Goal: Information Seeking & Learning: Learn about a topic

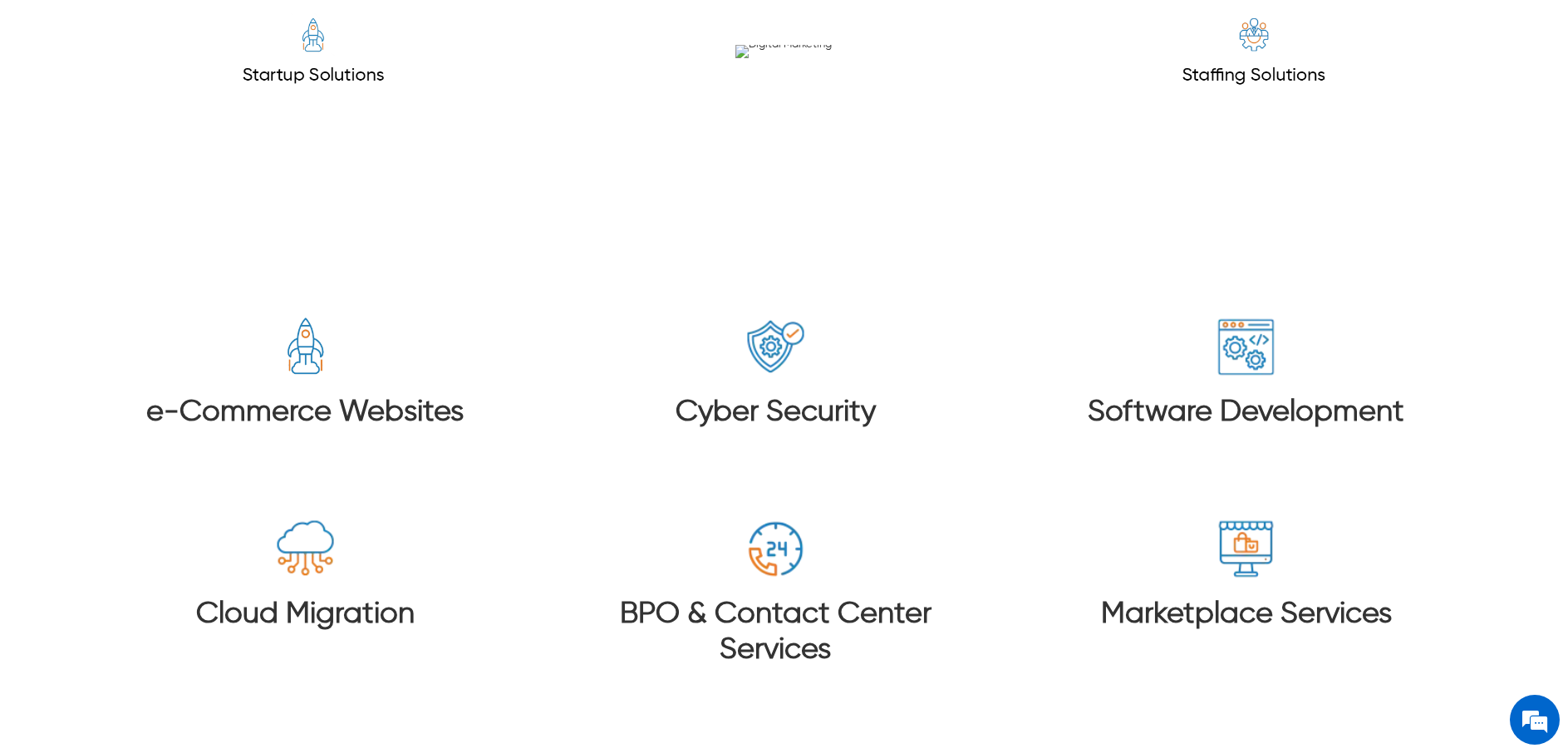
scroll to position [2449, 0]
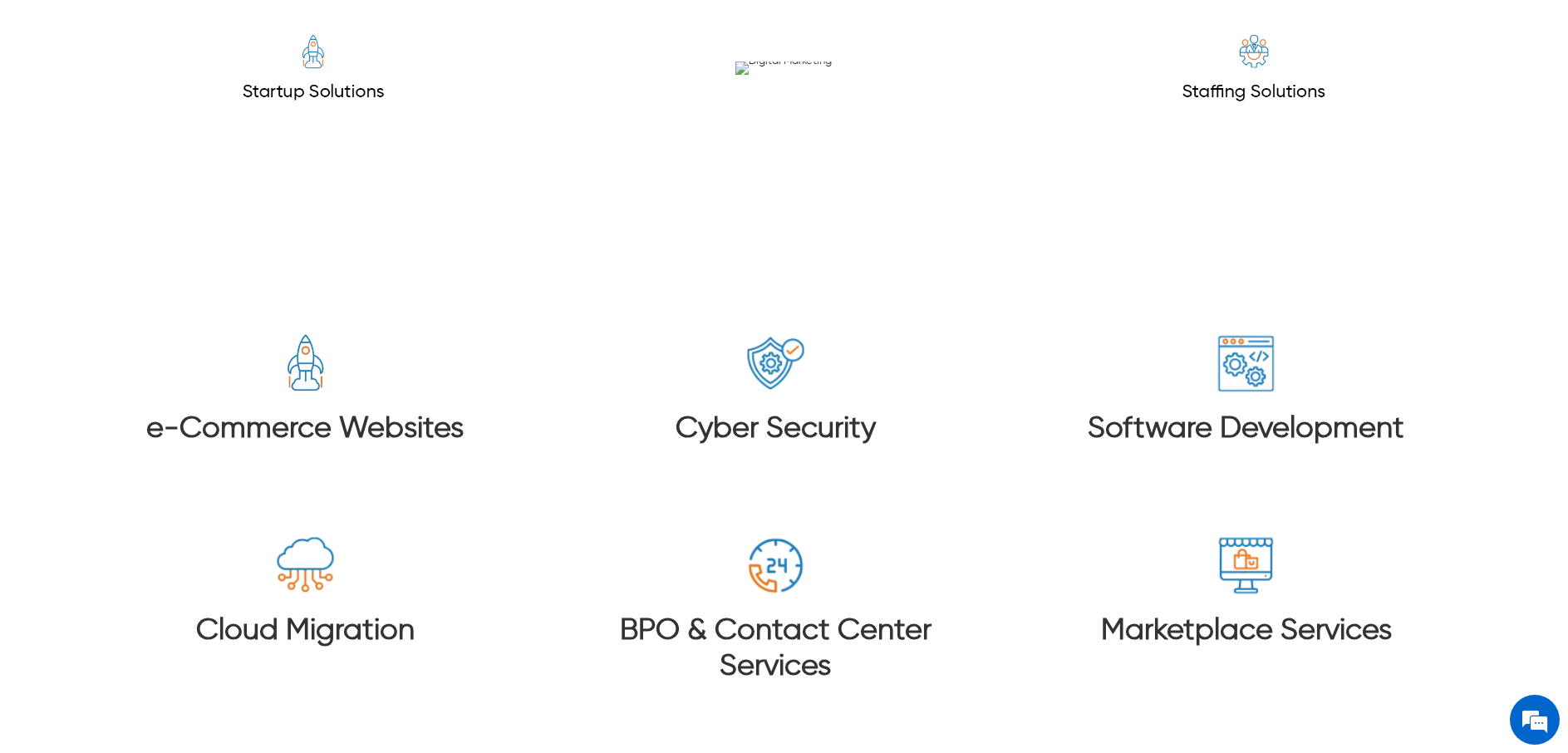
drag, startPoint x: 456, startPoint y: 267, endPoint x: 491, endPoint y: 747, distance: 481.3
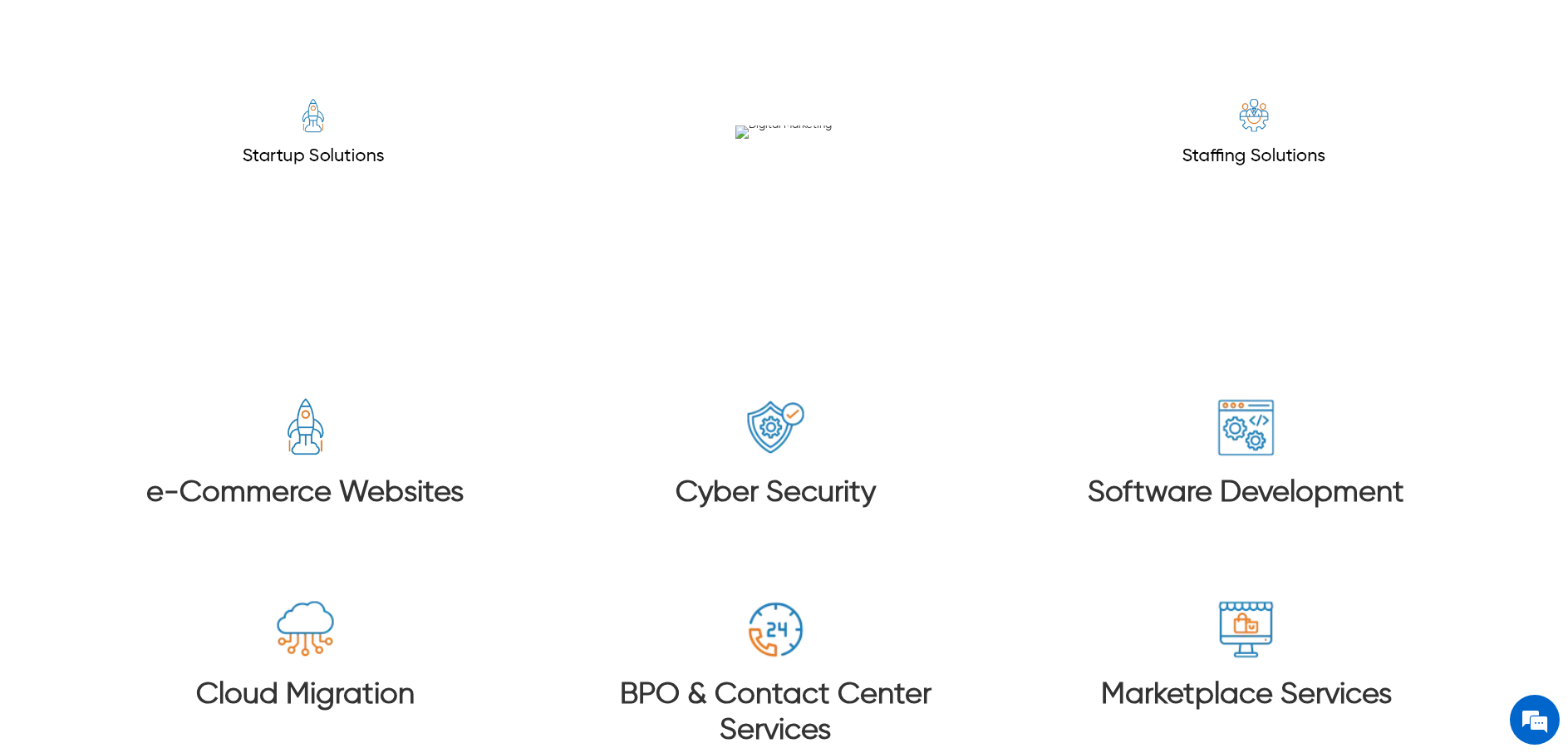
scroll to position [2014, 0]
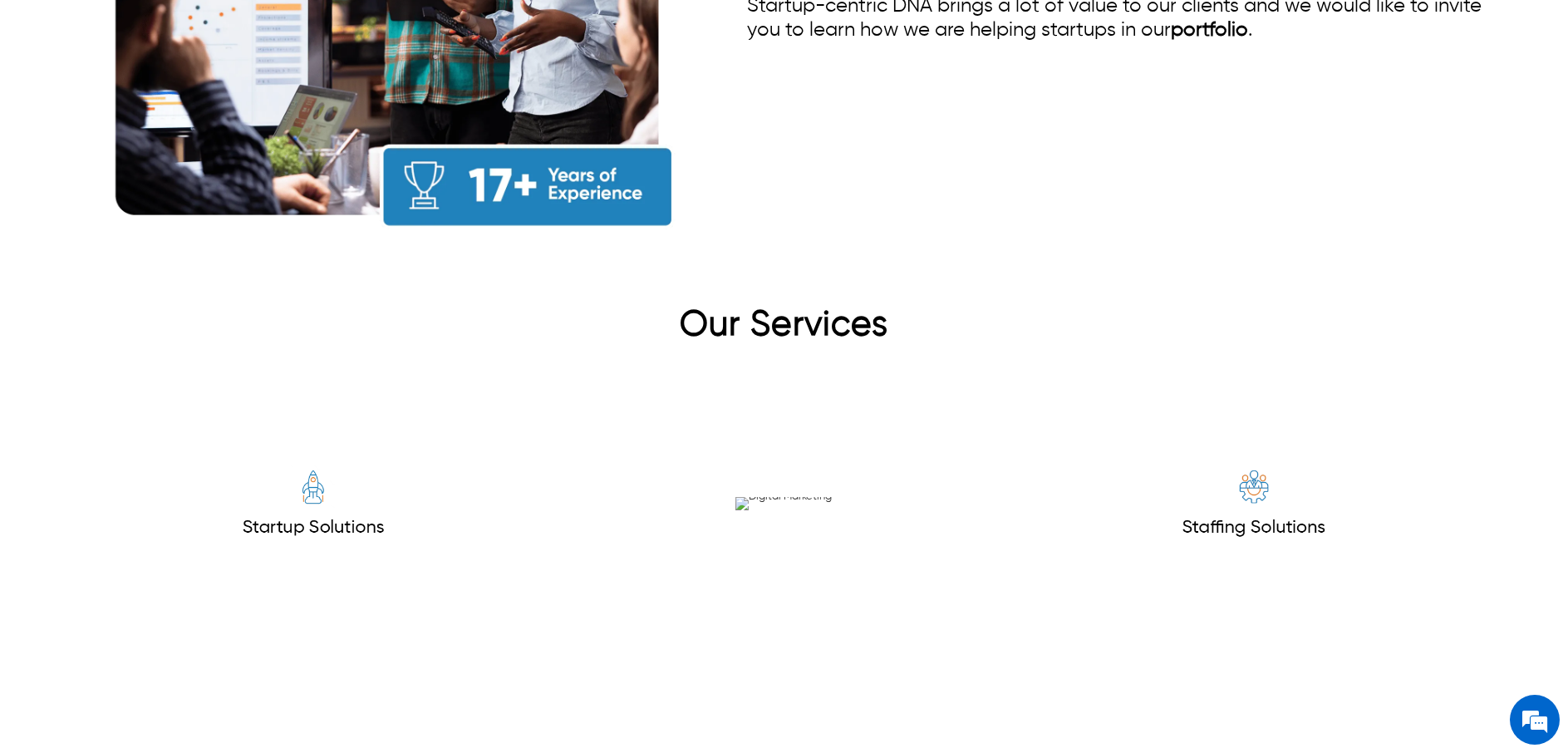
click at [893, 304] on h2 "Our Services" at bounding box center [783, 329] width 1411 height 50
drag, startPoint x: 893, startPoint y: 302, endPoint x: 691, endPoint y: 293, distance: 202.2
click at [691, 304] on h2 "Our Services" at bounding box center [783, 329] width 1411 height 50
copy h2 "Our Services"
drag, startPoint x: 397, startPoint y: 501, endPoint x: 1117, endPoint y: -1, distance: 877.7
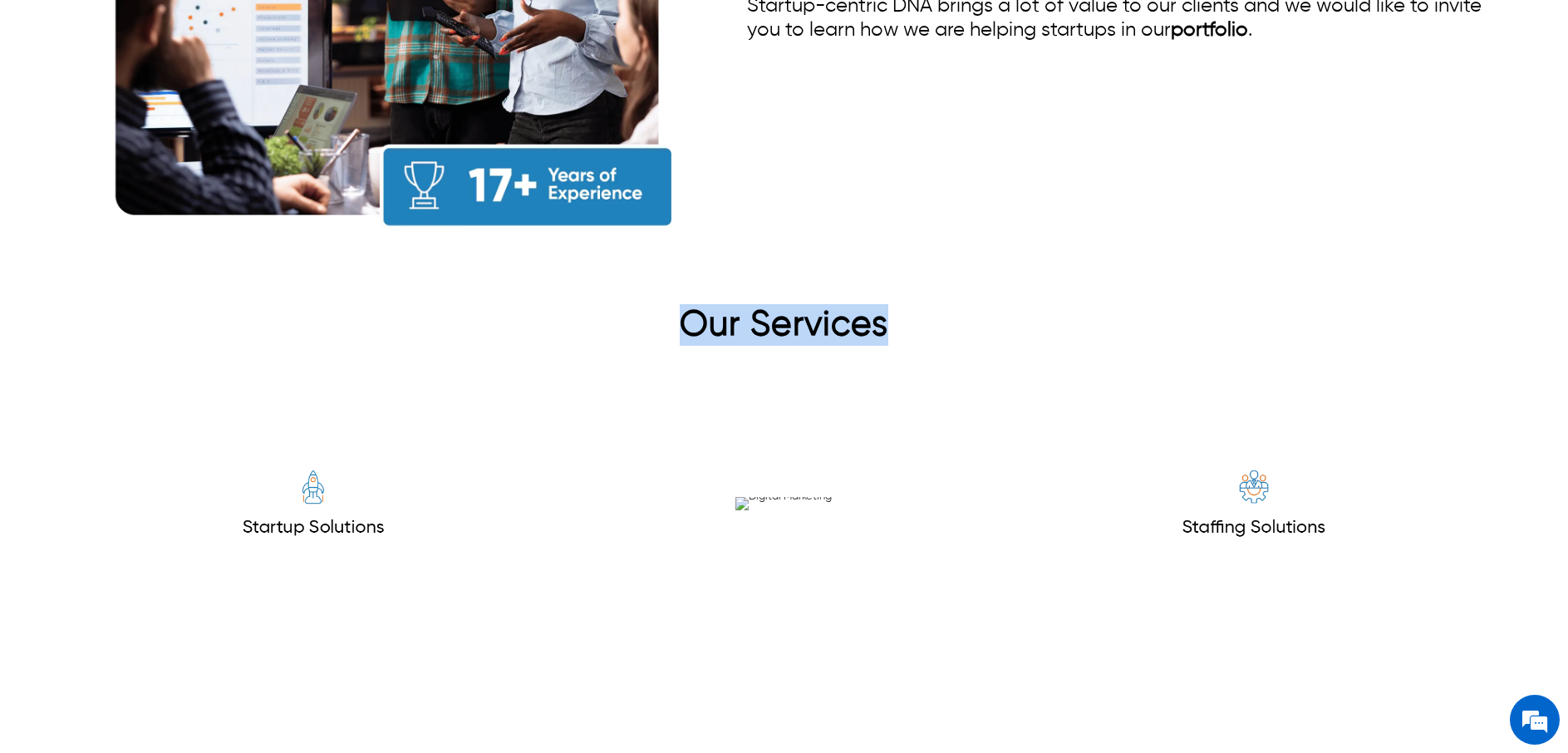
click at [360, 453] on img at bounding box center [313, 503] width 249 height 250
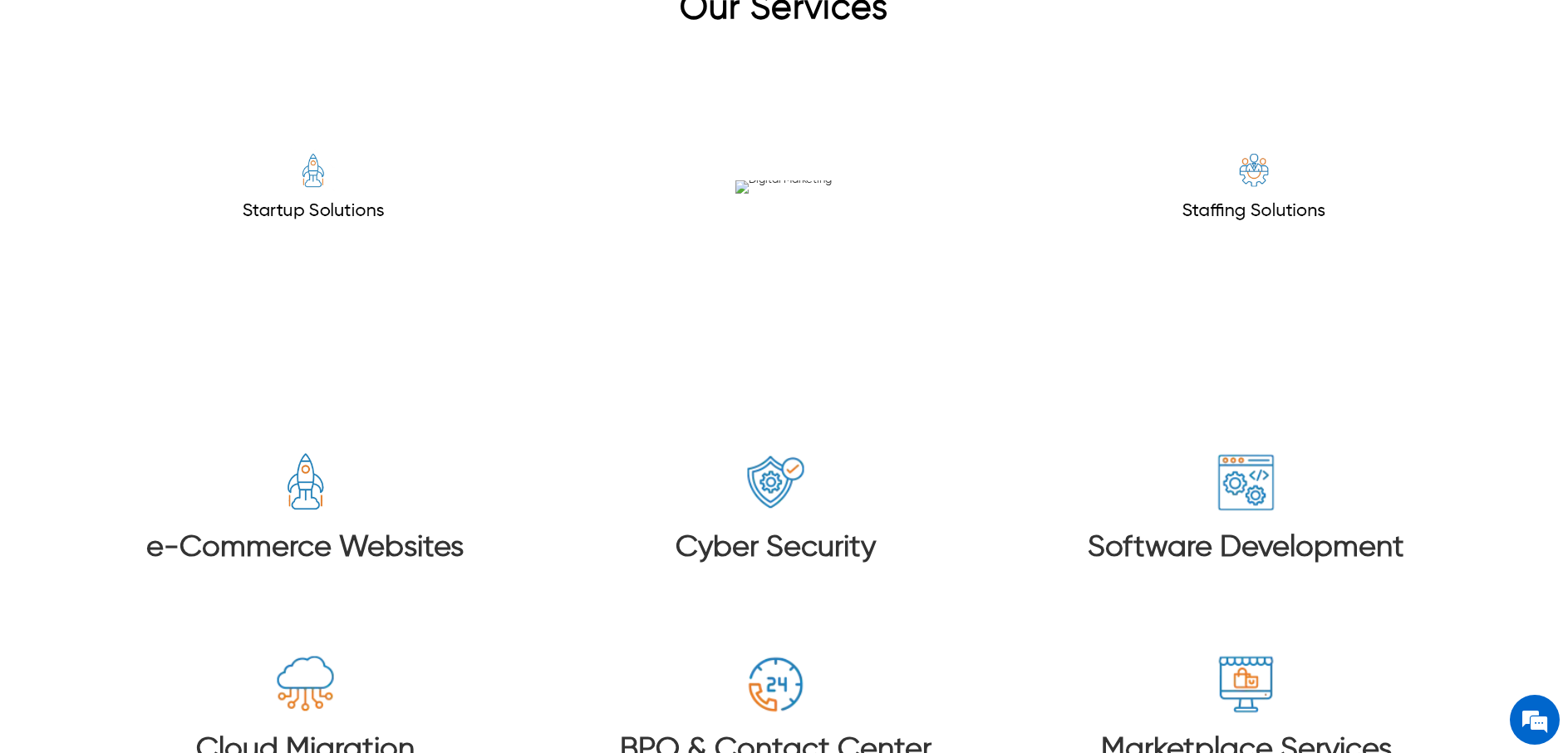
scroll to position [2254, 0]
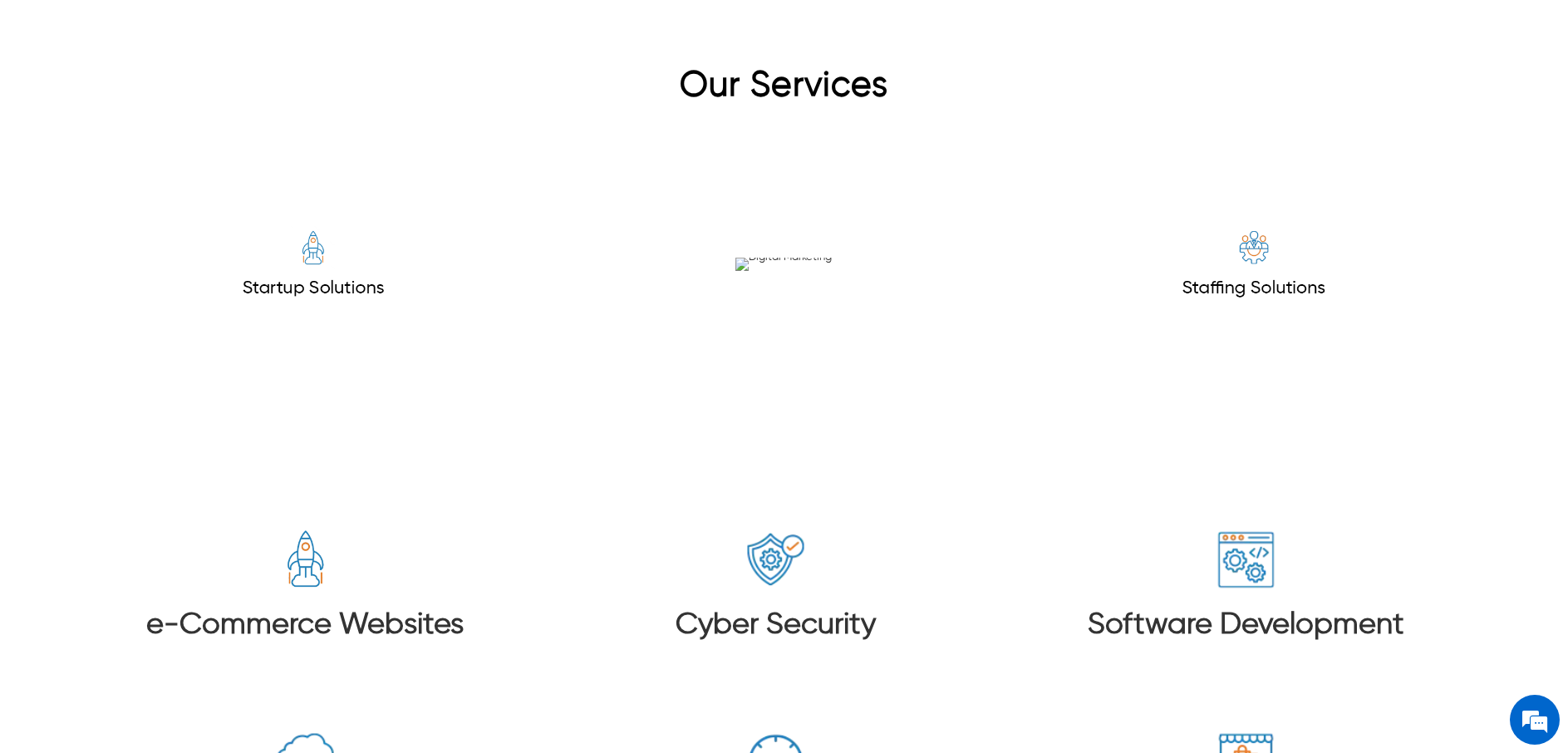
click at [775, 258] on img at bounding box center [783, 264] width 96 height 13
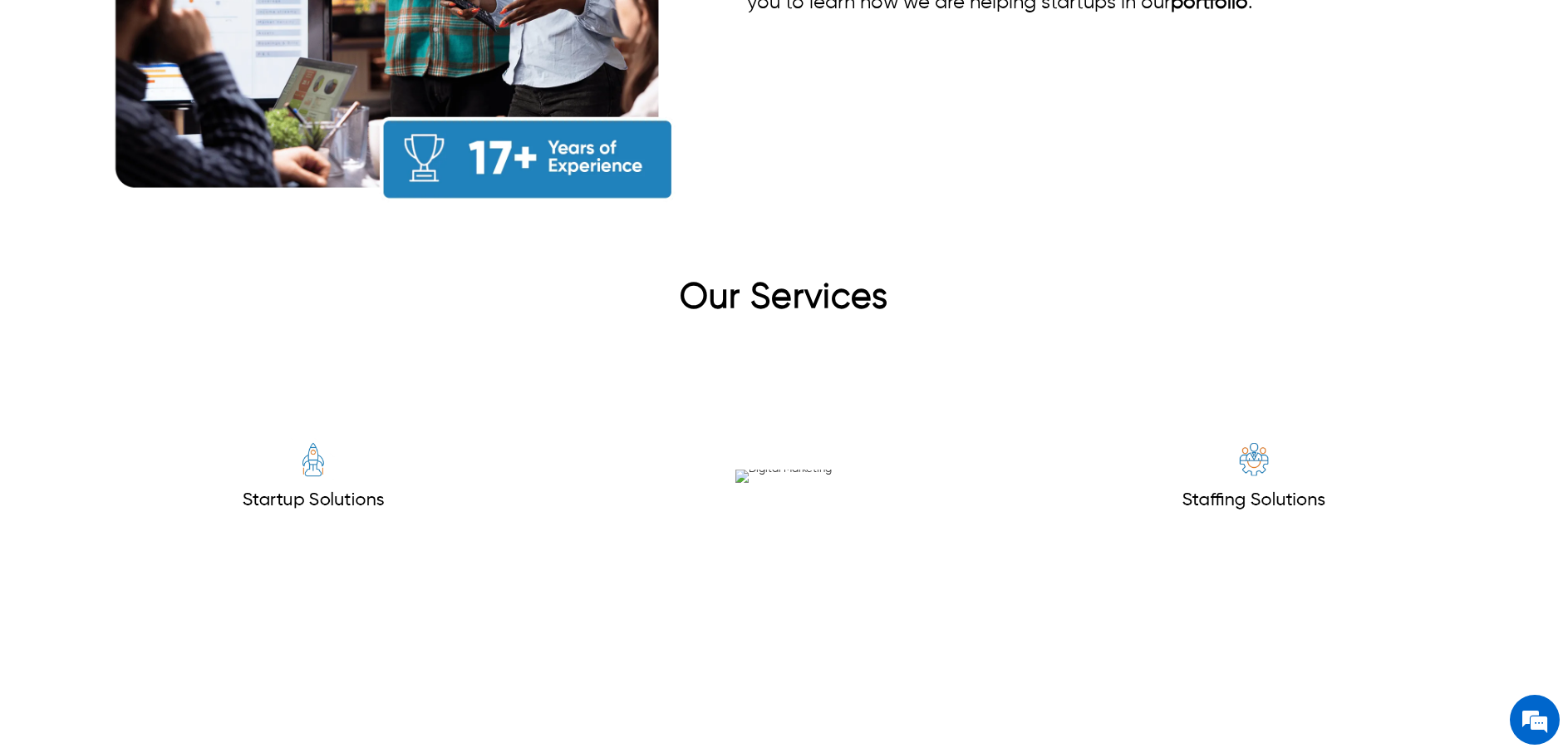
scroll to position [2168, 0]
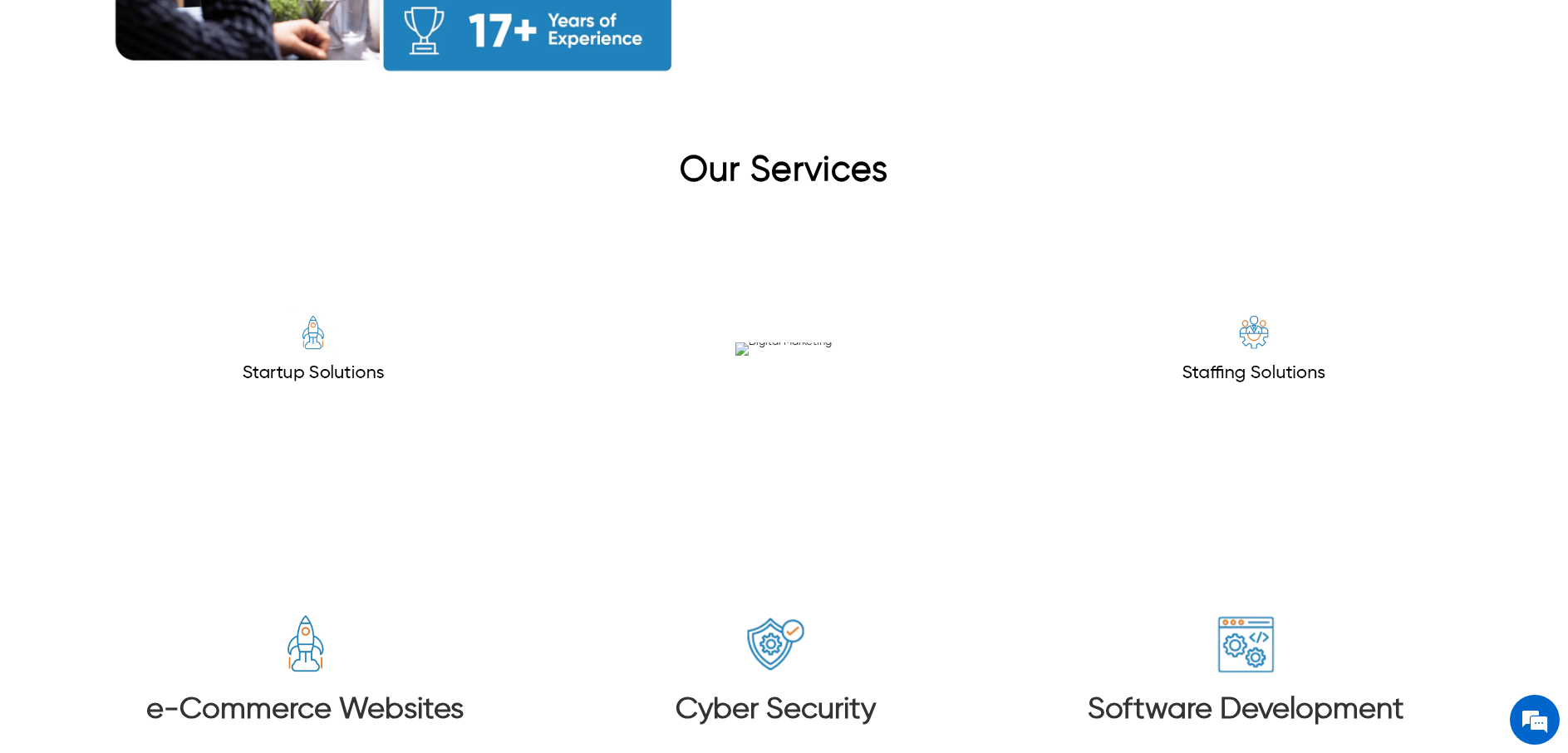
click at [1251, 298] on img at bounding box center [1254, 349] width 249 height 250
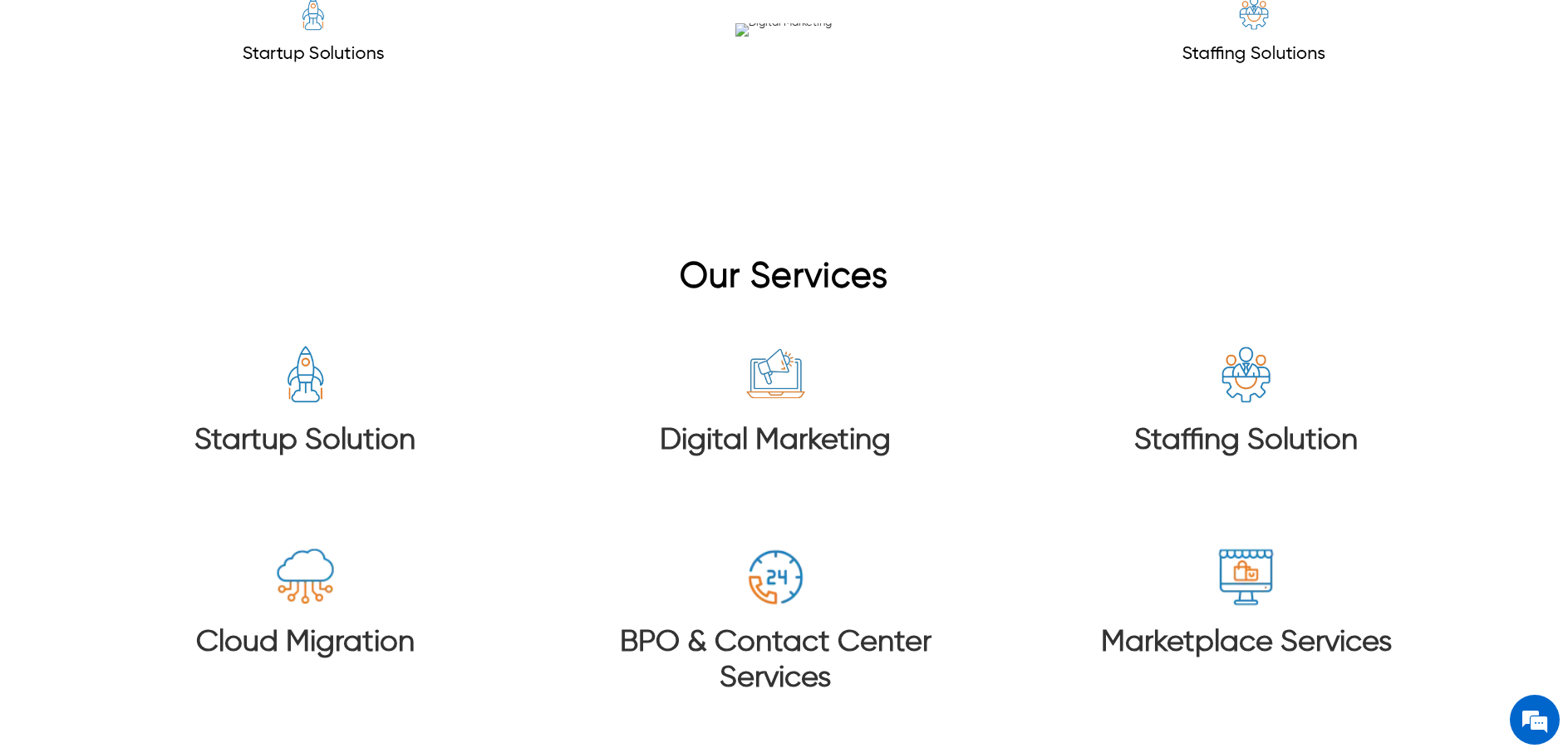
scroll to position [2285, 0]
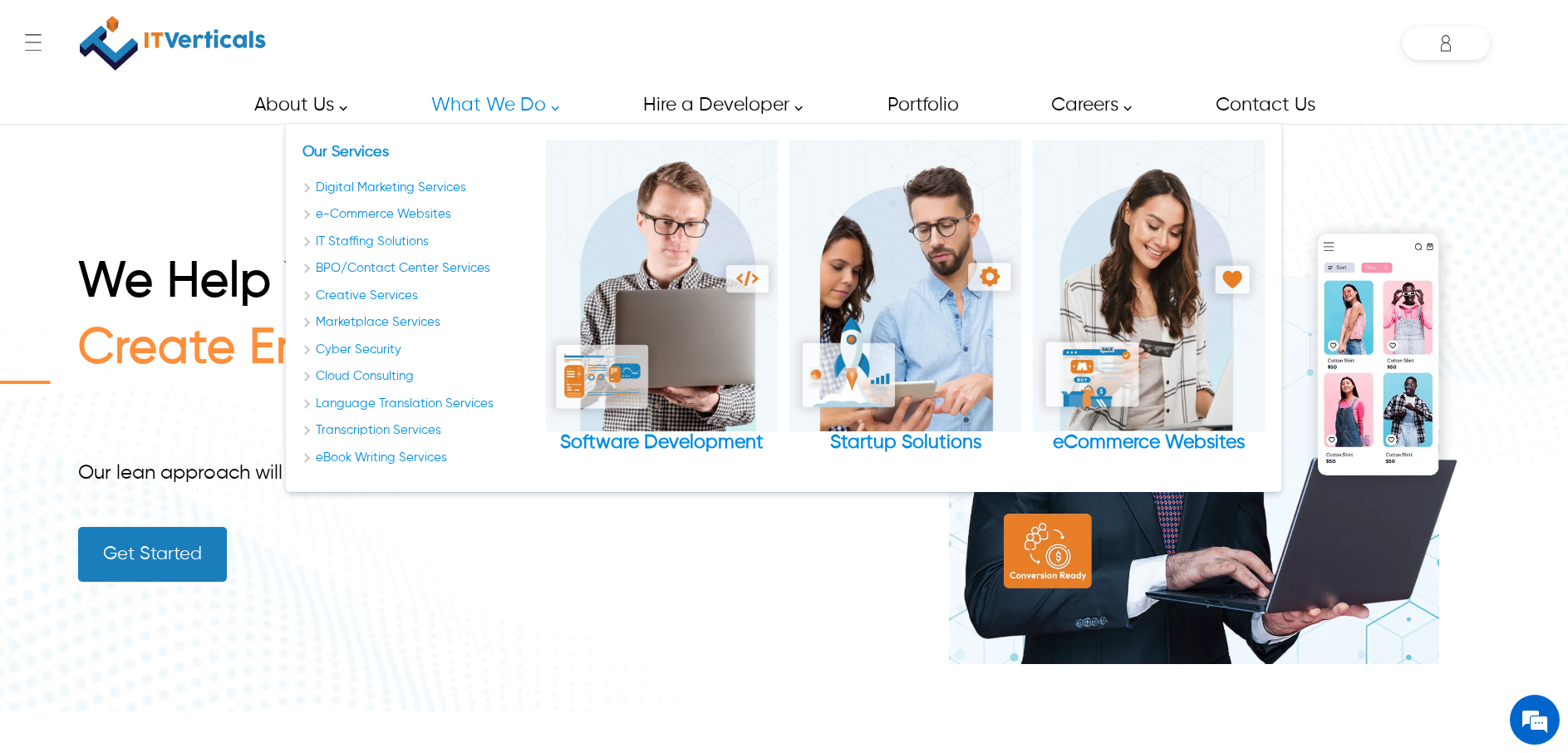
click at [506, 46] on div "← Menu Startup Solutions Software Development Digital Marketing Services IT Sta…" at bounding box center [783, 43] width 1411 height 86
click at [416, 217] on link "e-Commerce Websites" at bounding box center [418, 215] width 232 height 19
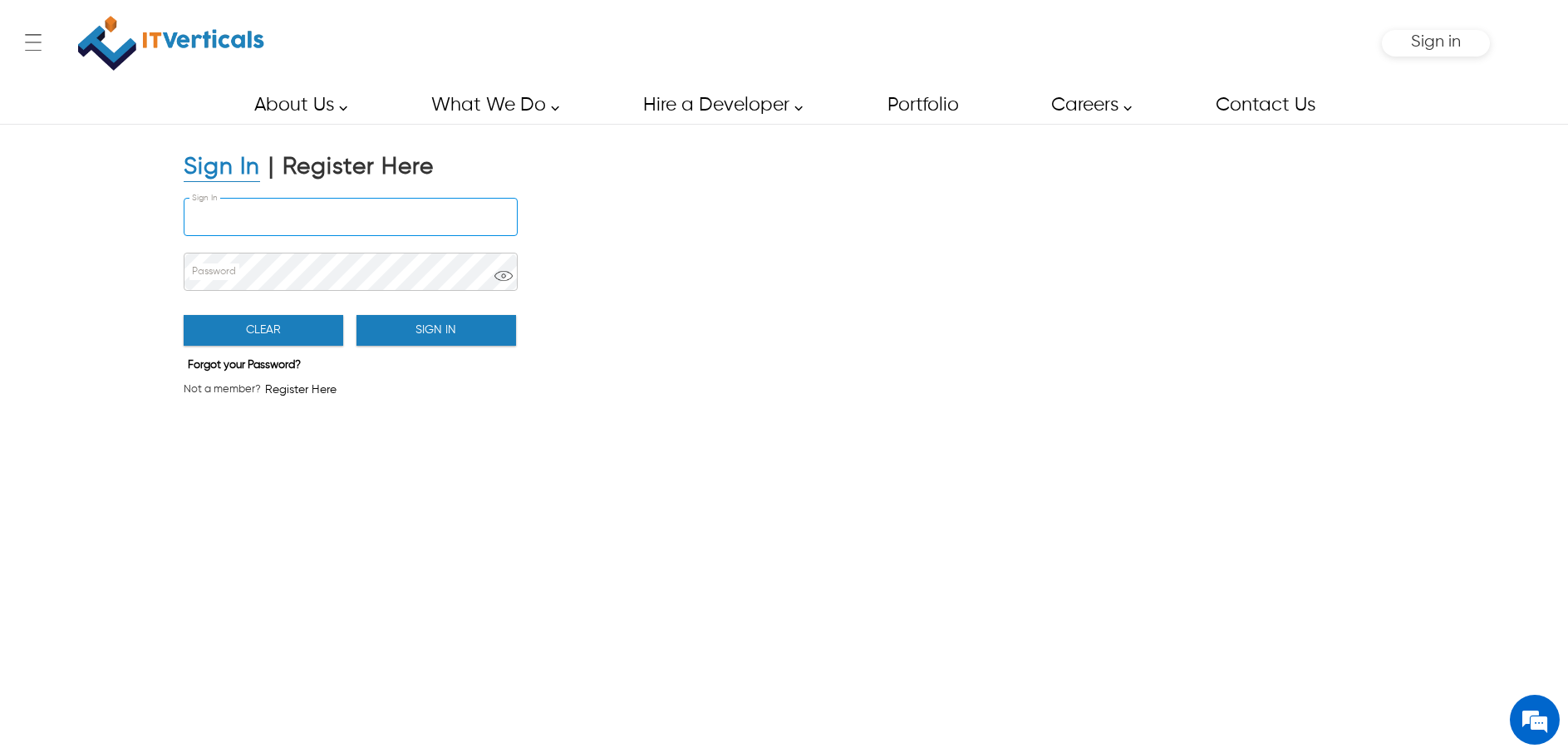
type input "**********"
click at [371, 222] on input "**********" at bounding box center [351, 216] width 332 height 37
click at [417, 324] on button "Sign In" at bounding box center [436, 330] width 160 height 31
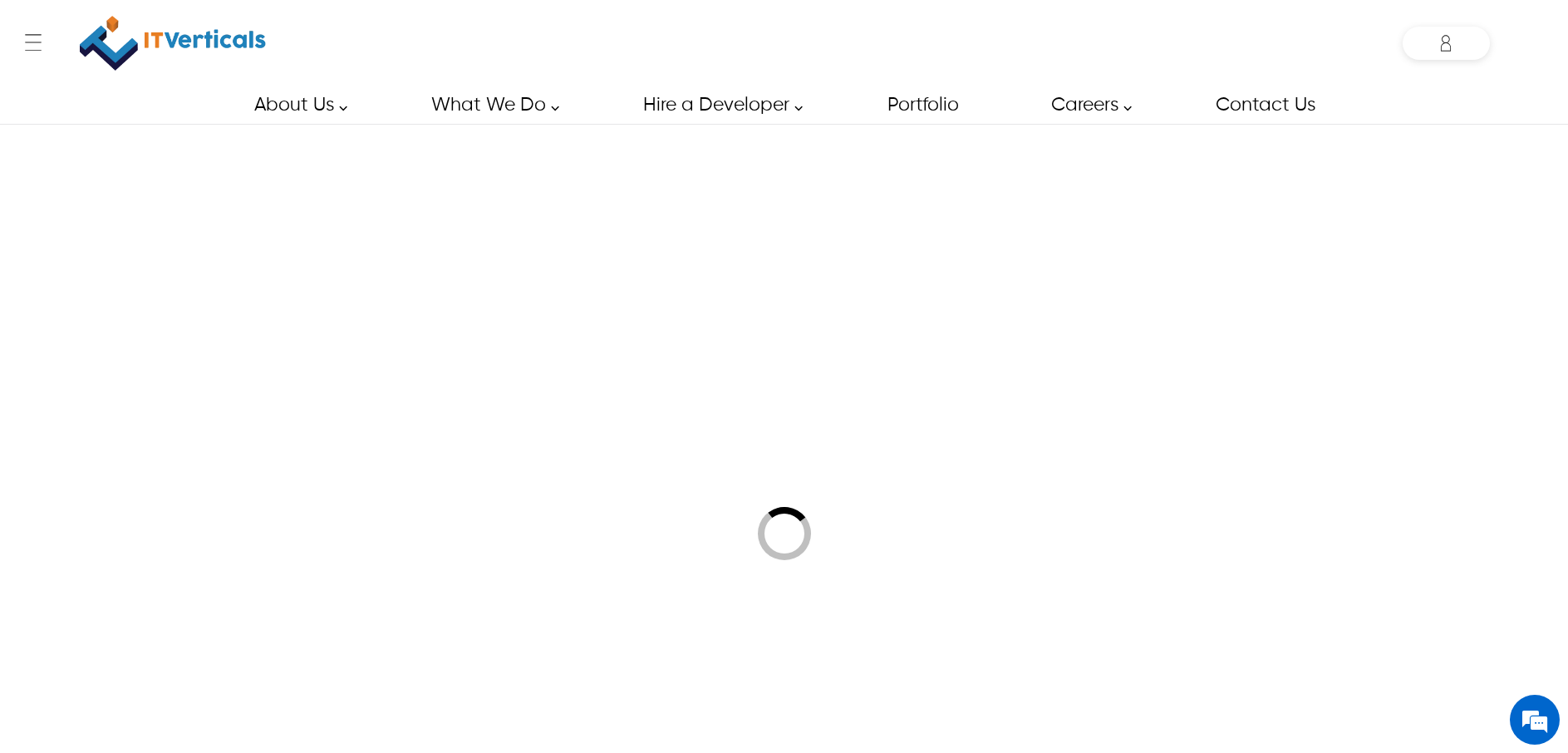
type input "**********"
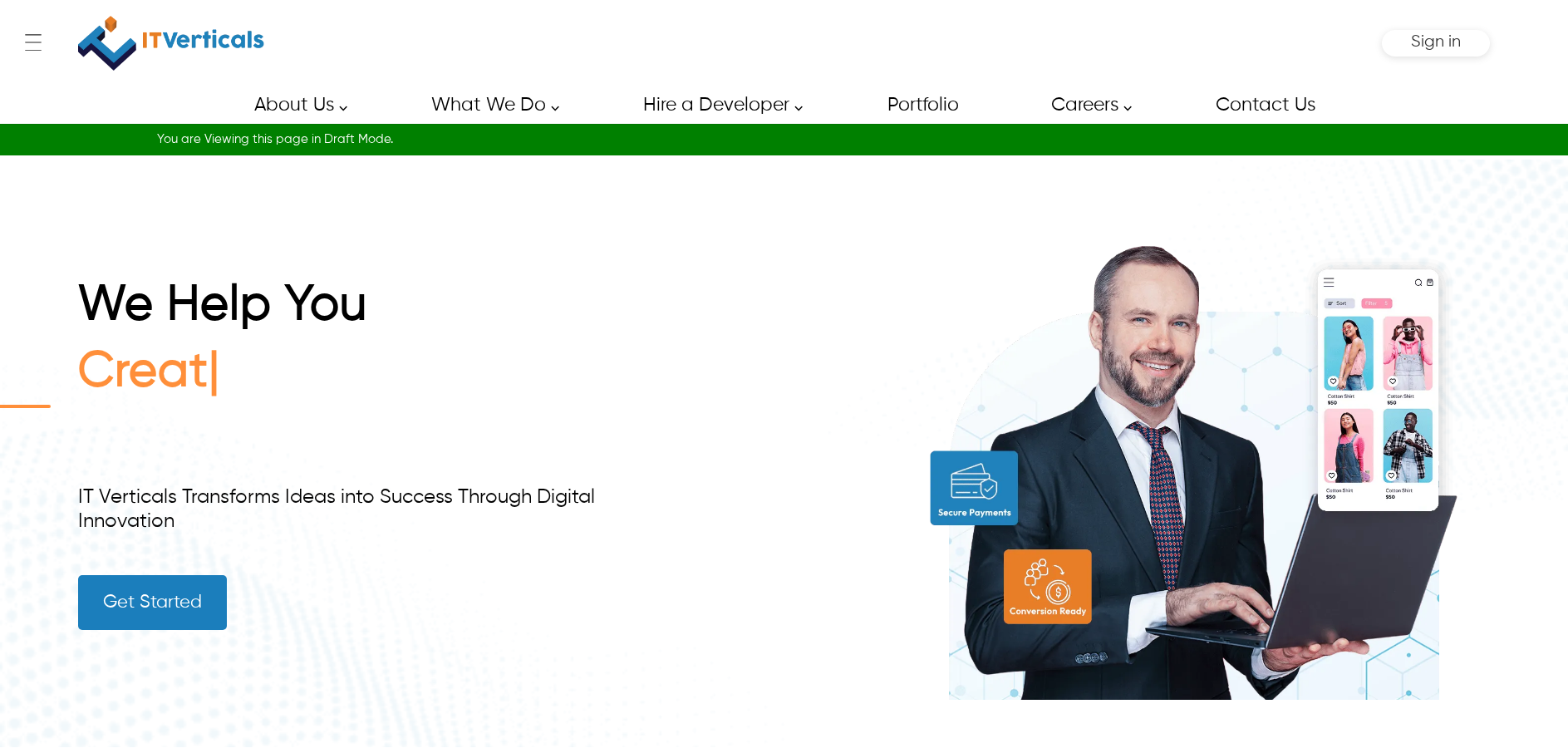
type input "*****"
type input "********"
type input "**********"
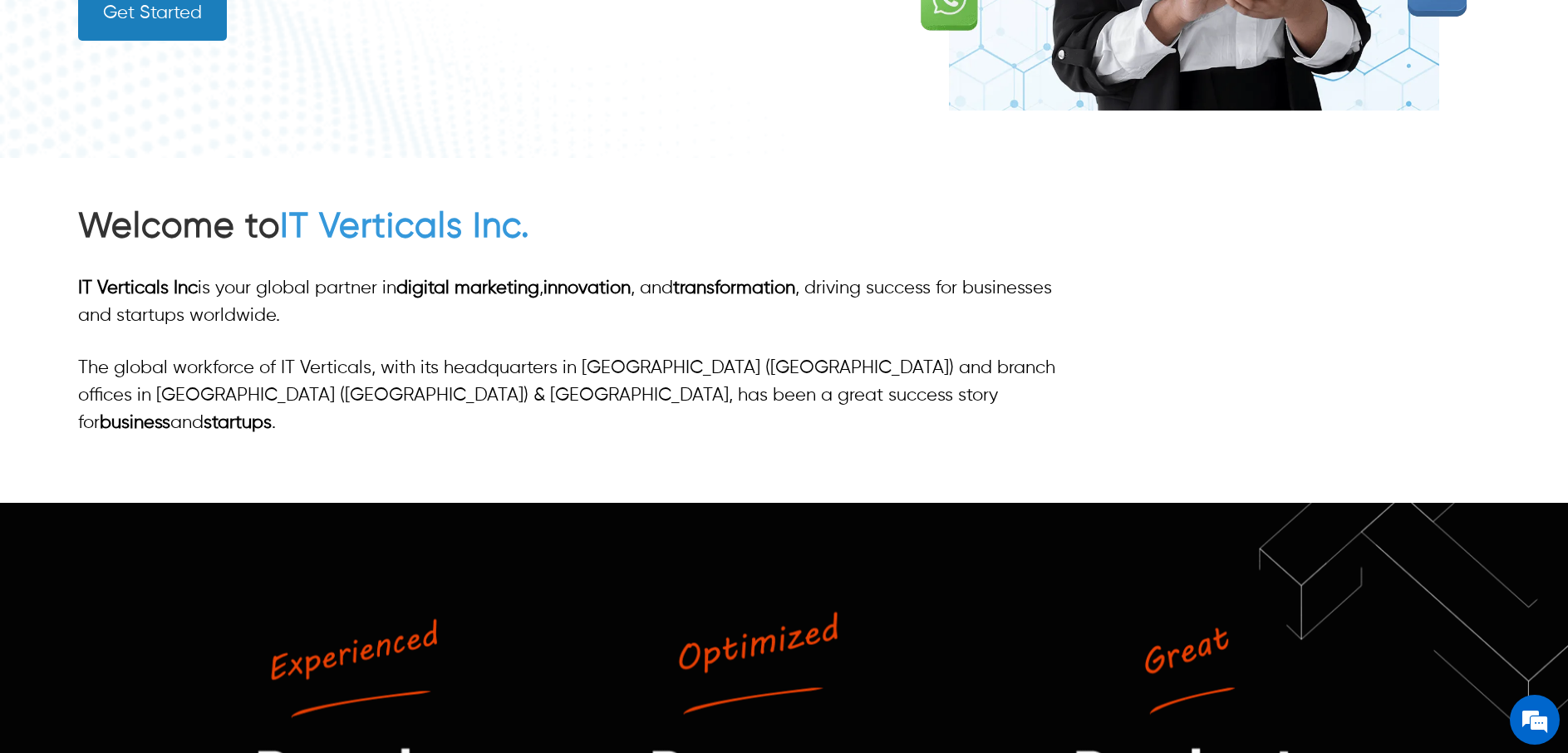
scroll to position [173, 0]
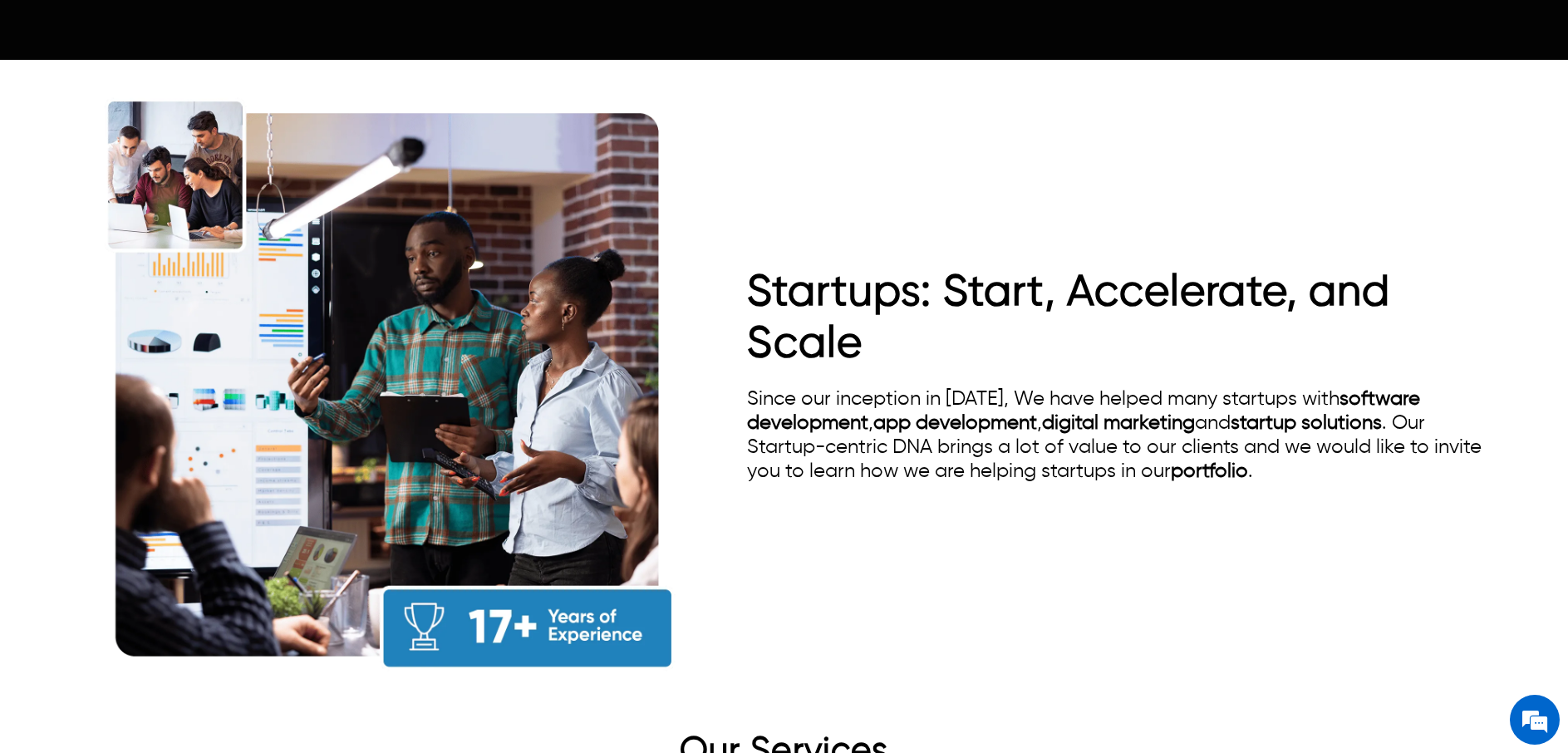
scroll to position [1787, 0]
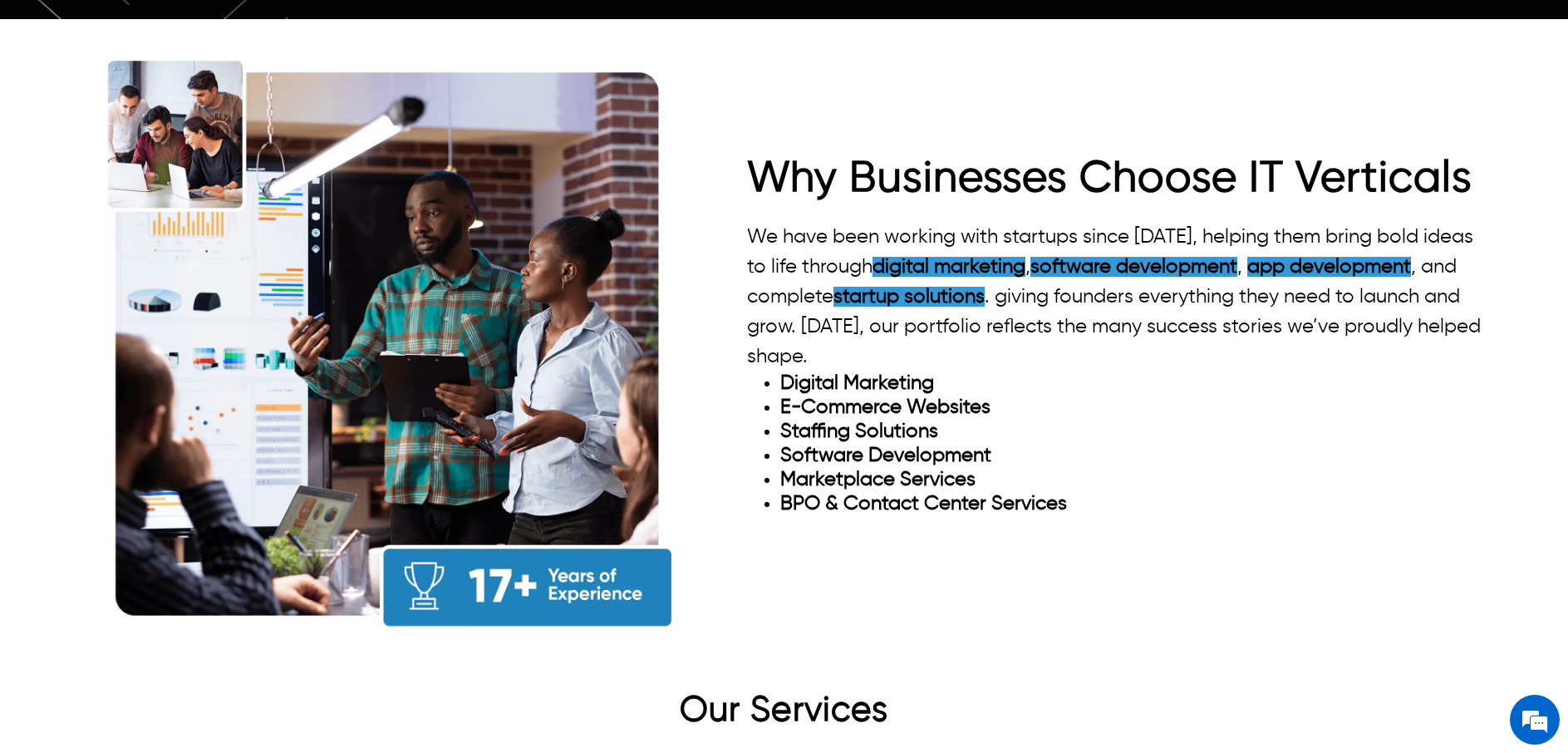
scroll to position [1787, 0]
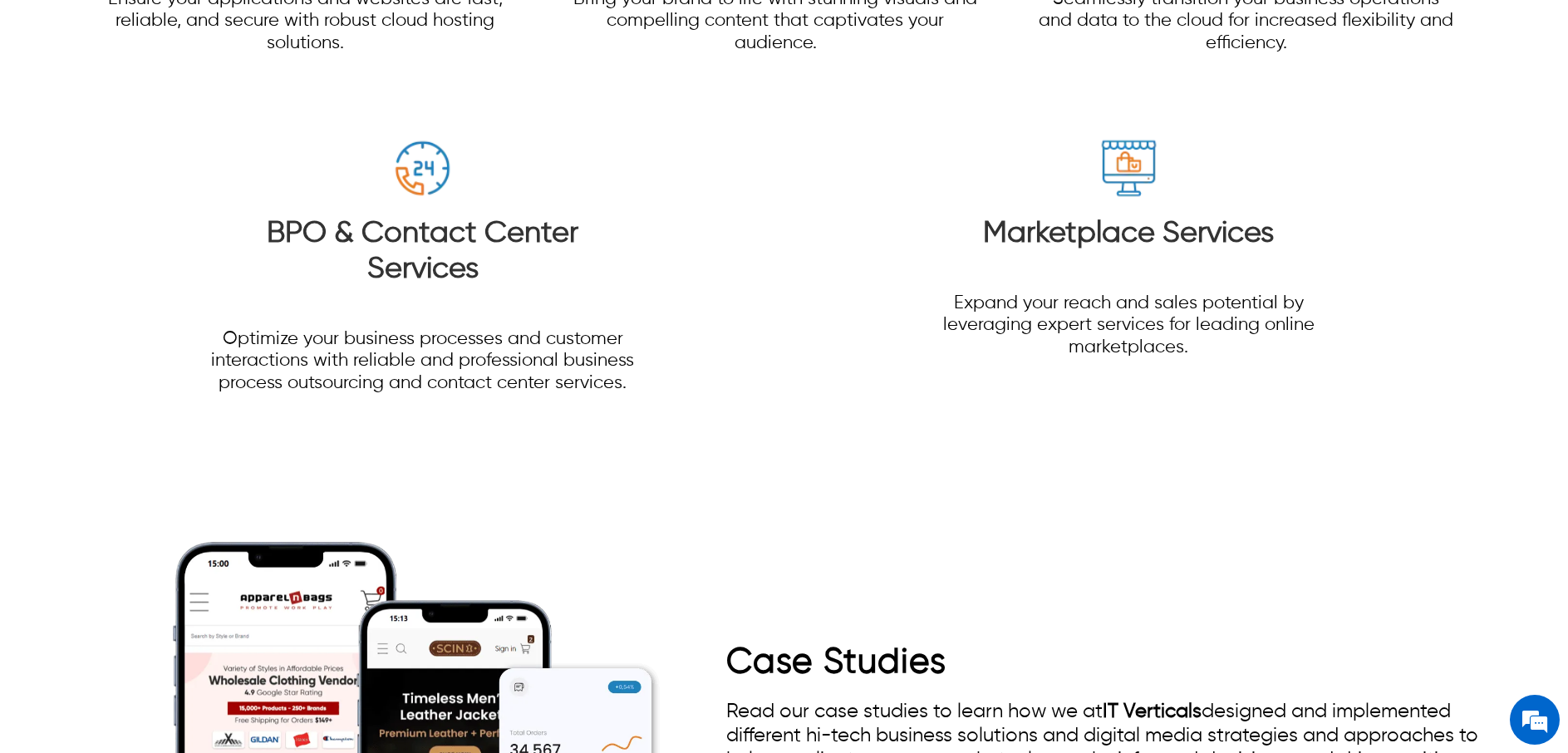
scroll to position [3397, 0]
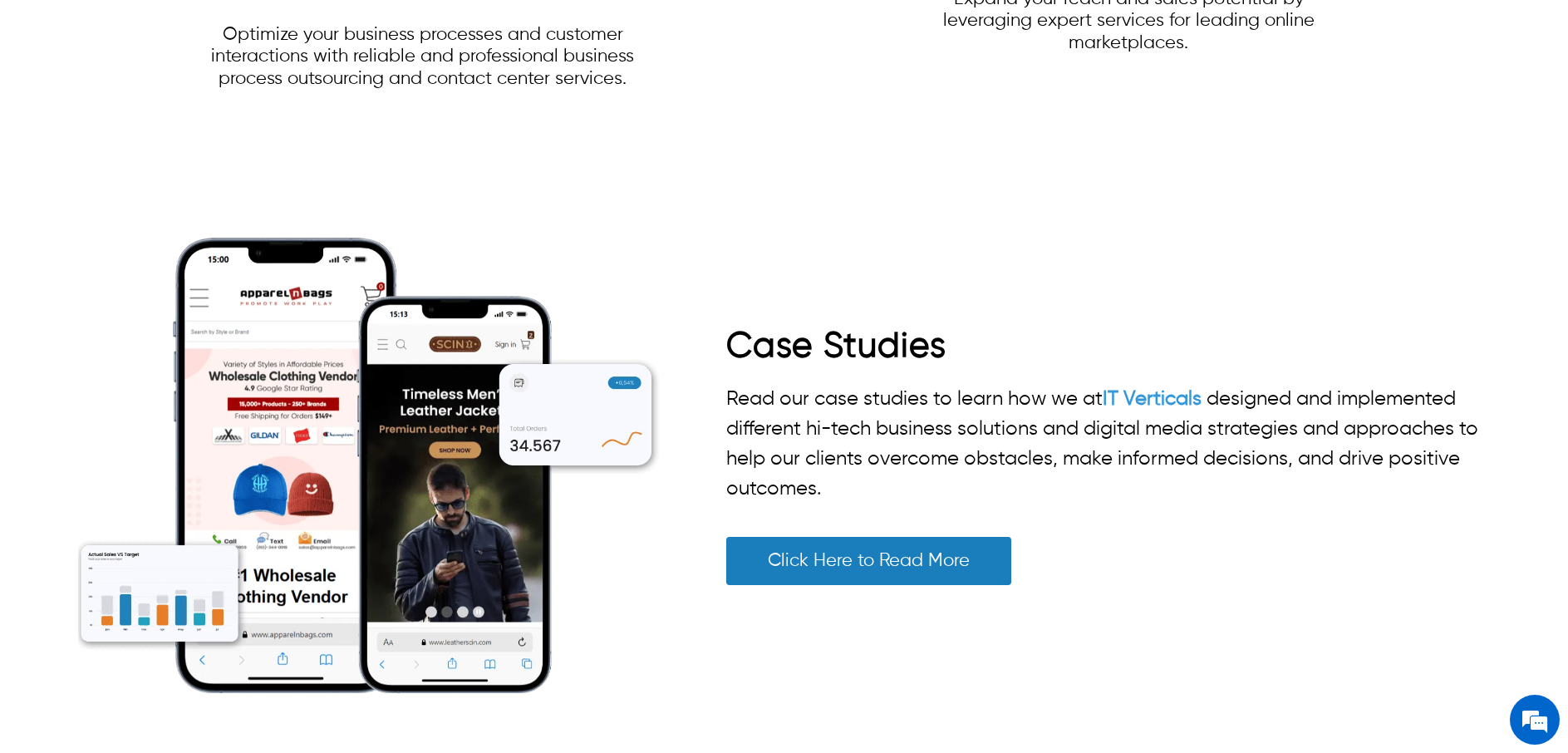
scroll to position [3524, 0]
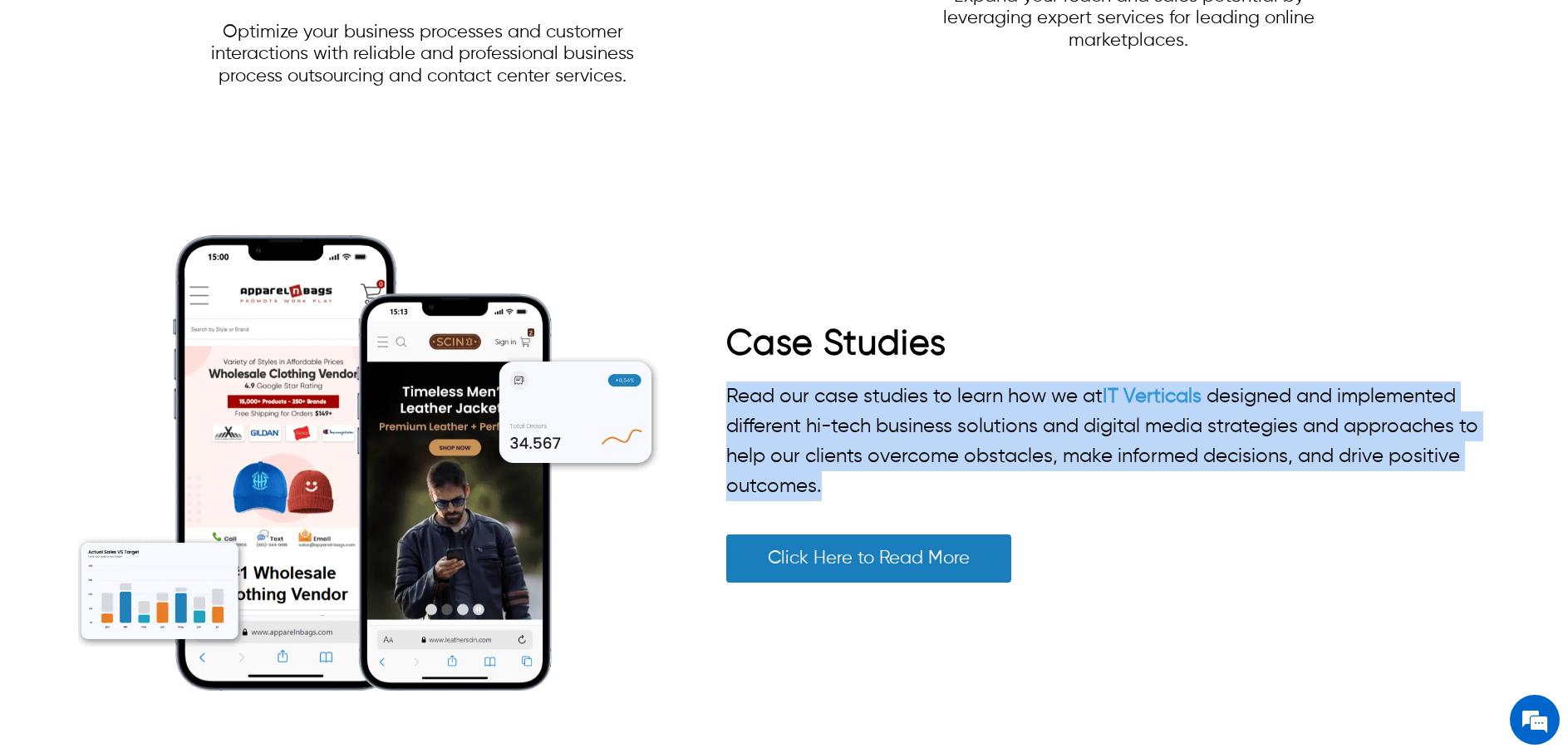
drag, startPoint x: 822, startPoint y: 451, endPoint x: 719, endPoint y: 365, distance: 134.2
click at [719, 365] on div "Case Studies Read our case studies to learn how we at IT Verticals designed and…" at bounding box center [783, 463] width 1411 height 582
click at [721, 364] on div "Case Studies Read our case studies to learn how we at IT Verticals designed and…" at bounding box center [783, 463] width 1411 height 582
drag, startPoint x: 725, startPoint y: 358, endPoint x: 823, endPoint y: 445, distance: 131.0
click at [823, 444] on p "Read our case studies to learn how we at IT Verticals designed and implemented …" at bounding box center [1107, 441] width 762 height 119
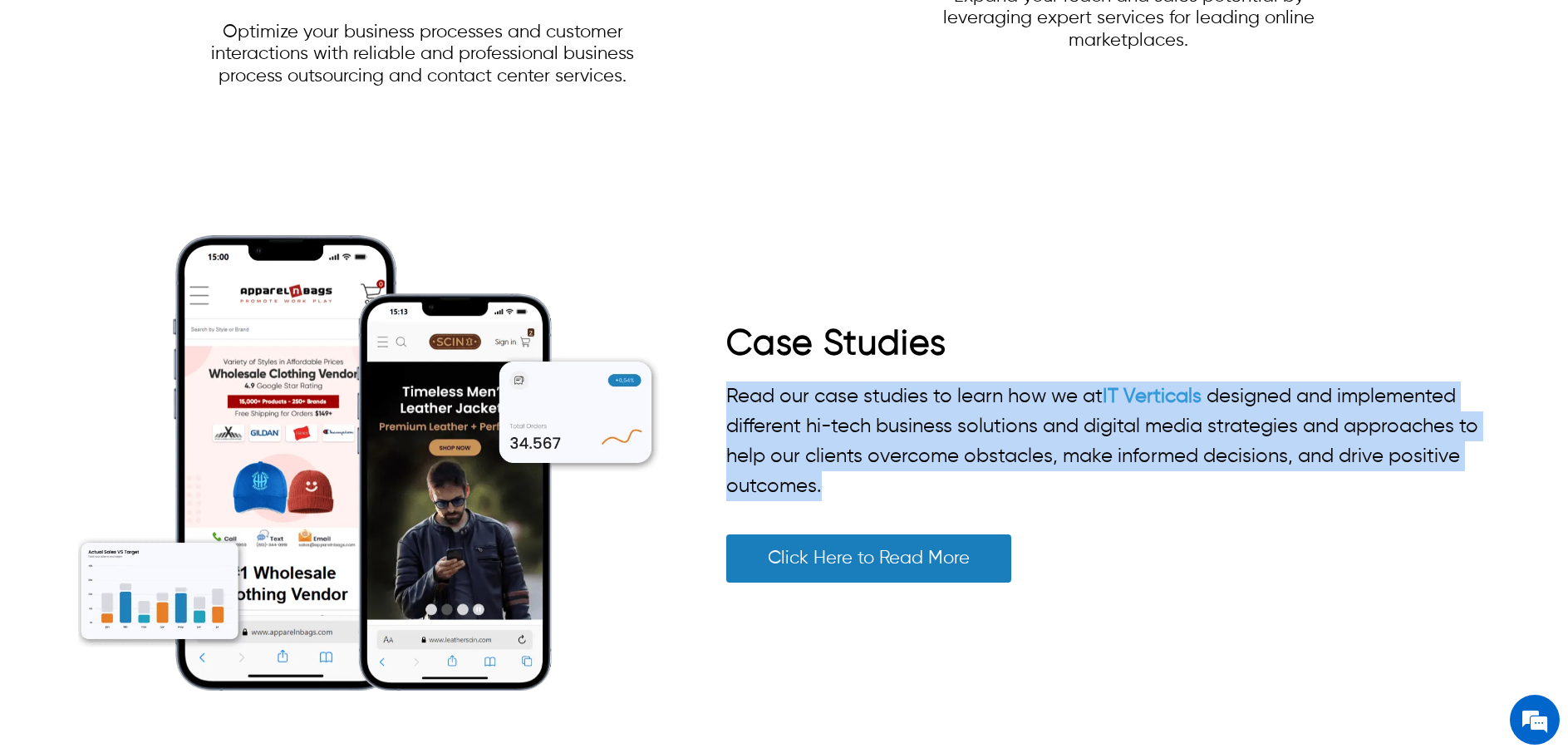
click at [824, 445] on p "Read our case studies to learn how we at IT Verticals designed and implemented …" at bounding box center [1107, 441] width 762 height 119
drag, startPoint x: 820, startPoint y: 448, endPoint x: 719, endPoint y: 365, distance: 130.7
click at [719, 365] on div "Case Studies Read our case studies to learn how we at IT Verticals designed and…" at bounding box center [783, 463] width 1411 height 582
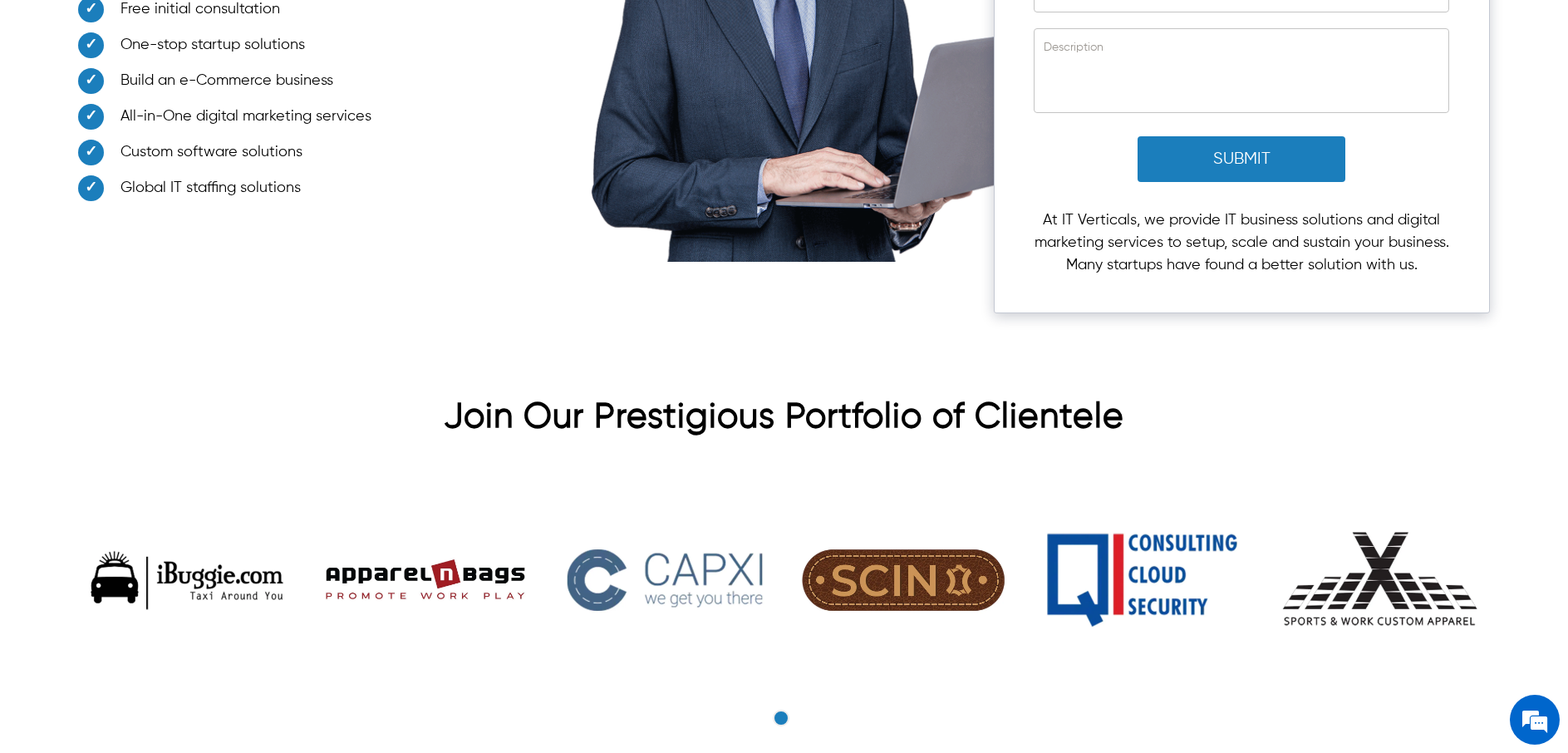
scroll to position [5236, 0]
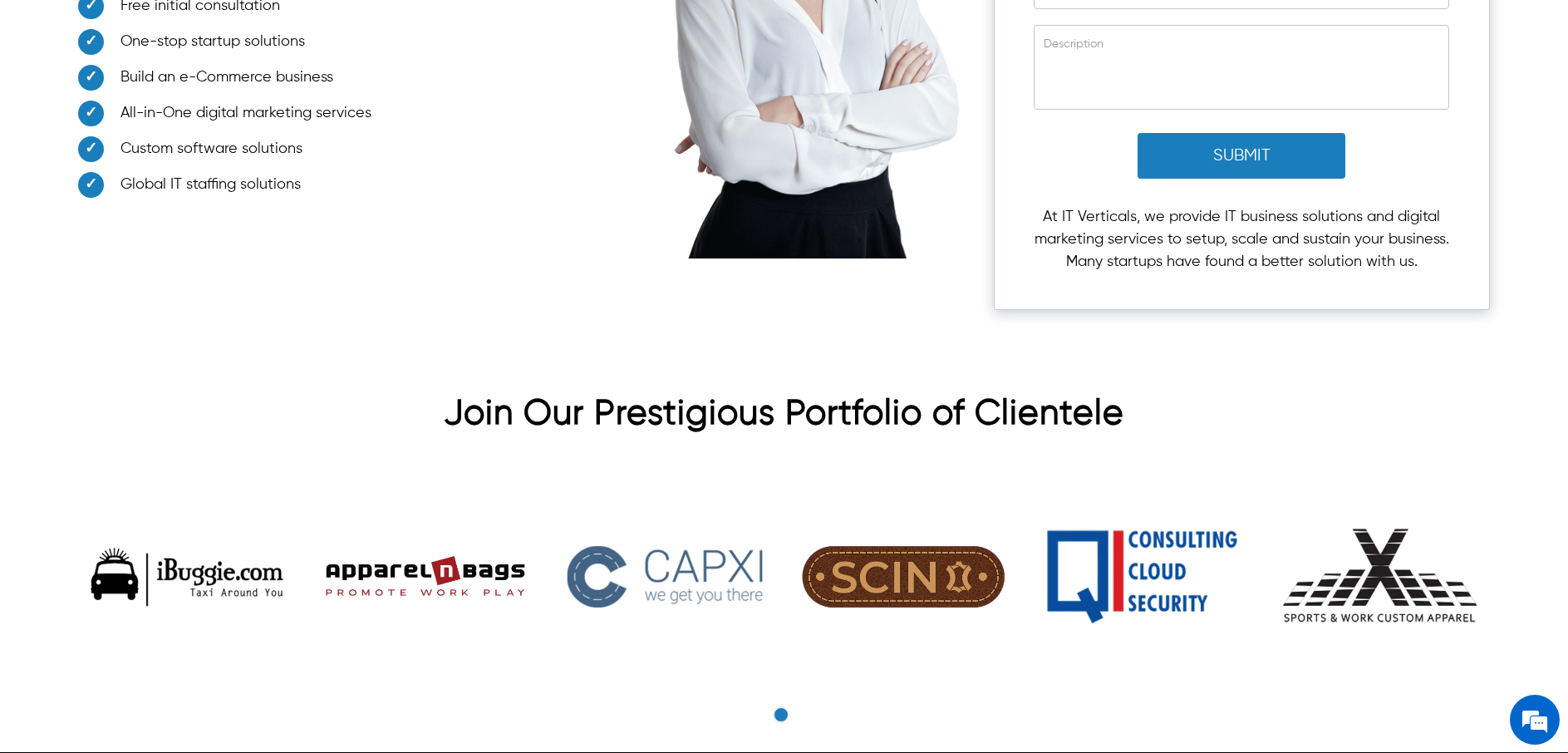
click at [577, 393] on h2 "Join Our Prestigious Portfolio of Clientele" at bounding box center [783, 418] width 1411 height 50
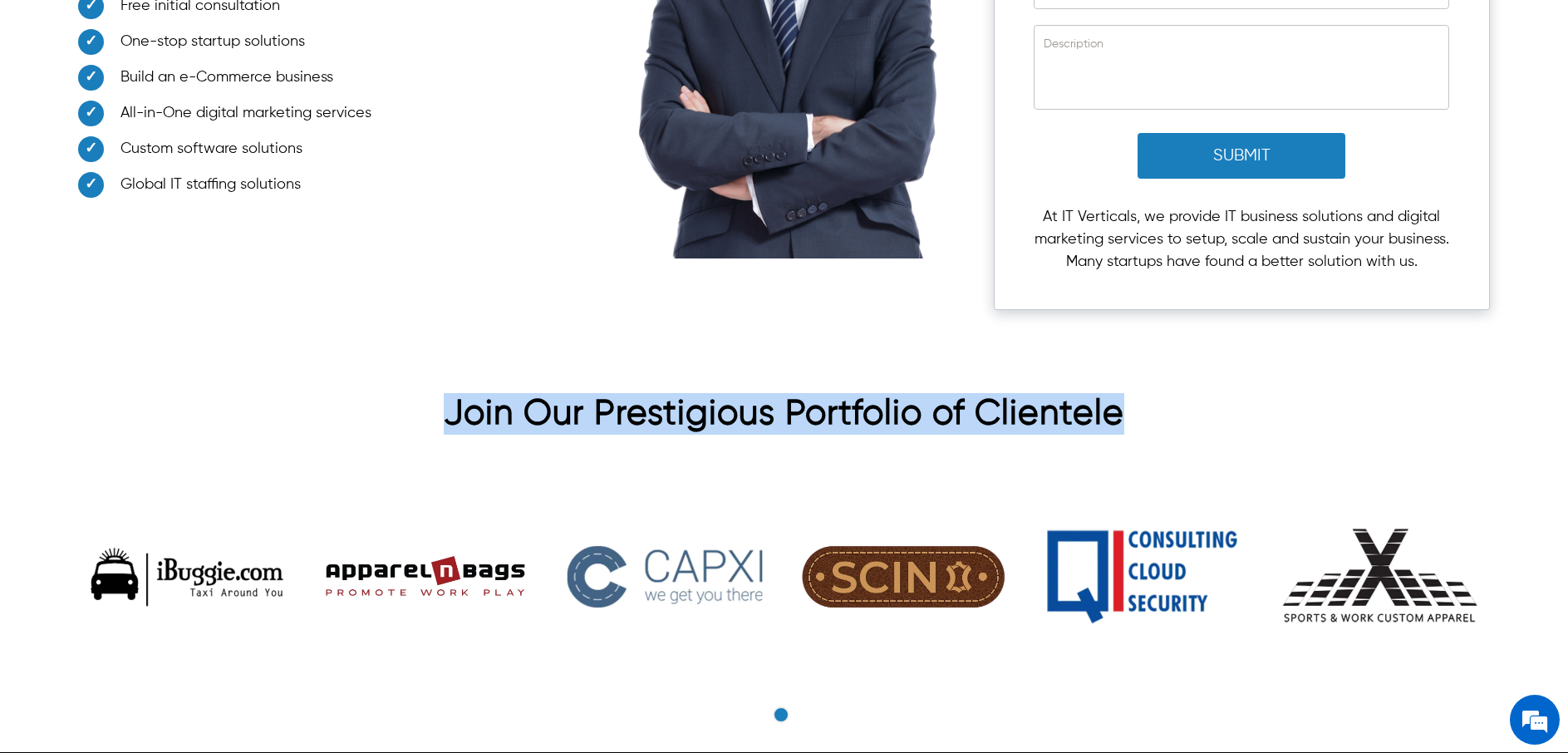
drag, startPoint x: 450, startPoint y: 382, endPoint x: 1129, endPoint y: 386, distance: 679.0
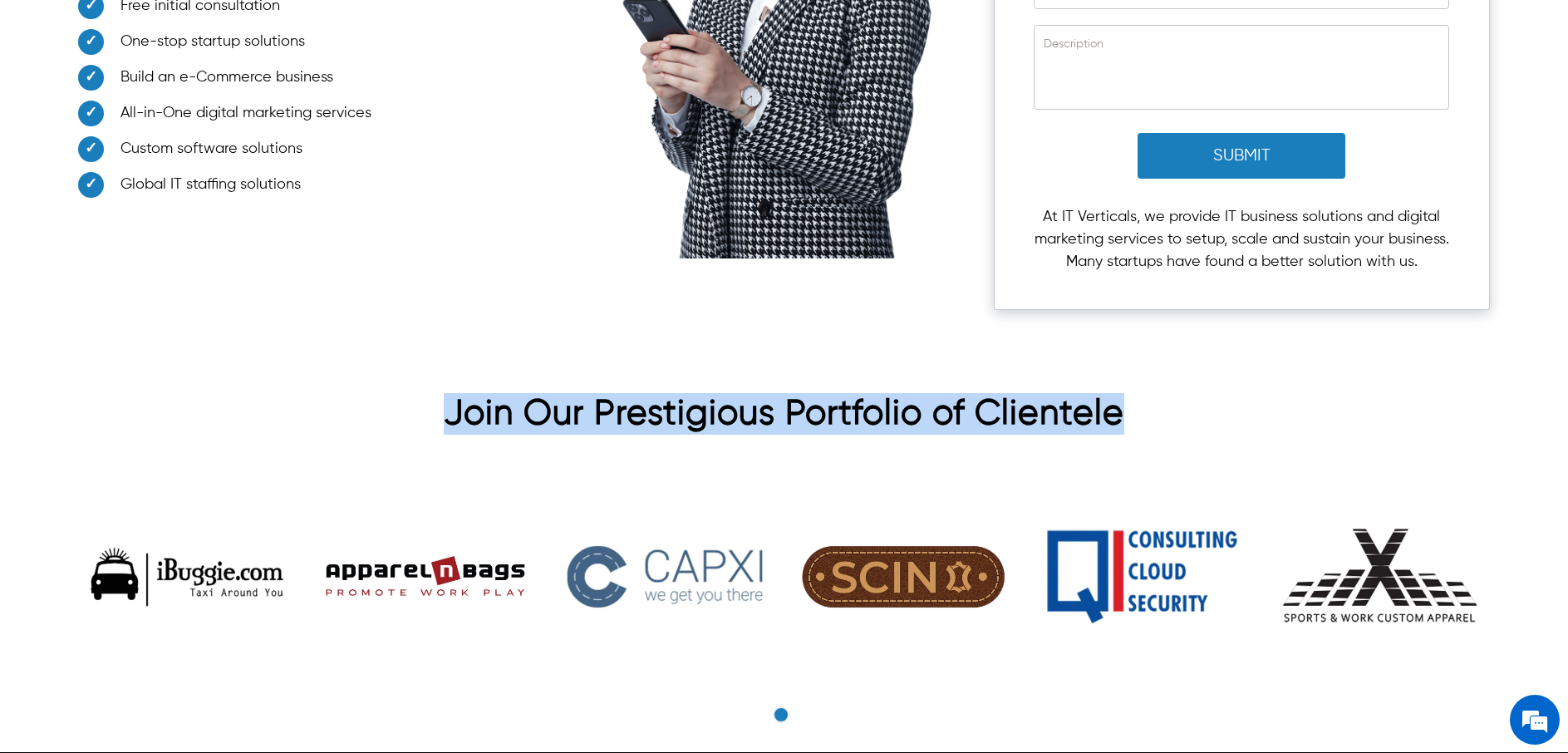
click at [1129, 393] on h2 "Join Our Prestigious Portfolio of Clientele" at bounding box center [783, 418] width 1411 height 50
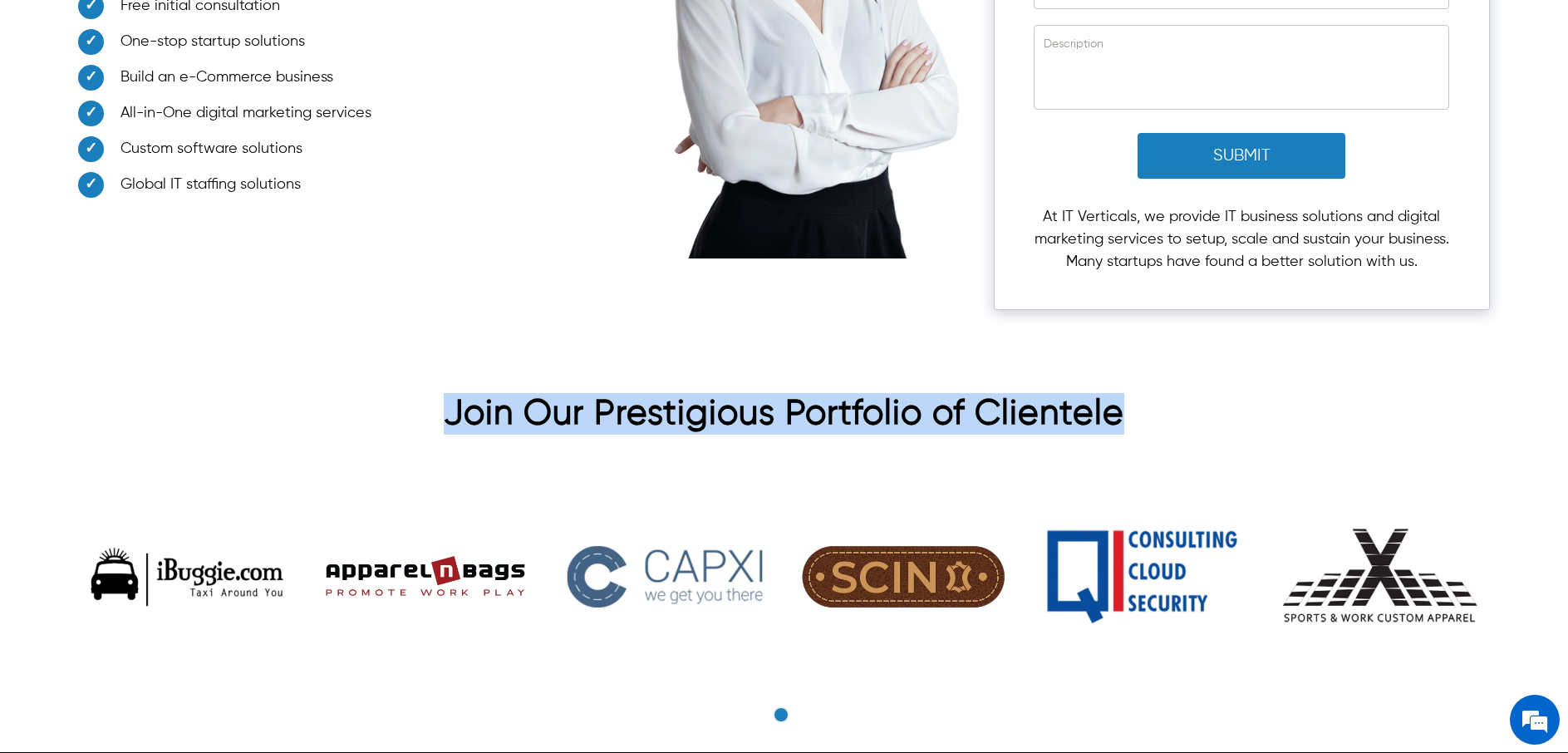
click at [1129, 393] on h2 "Join Our Prestigious Portfolio of Clientele" at bounding box center [783, 418] width 1411 height 50
drag, startPoint x: 451, startPoint y: 381, endPoint x: 1124, endPoint y: 393, distance: 673.1
click at [1124, 393] on h2 "Join Our Prestigious Portfolio of Clientele" at bounding box center [783, 418] width 1411 height 50
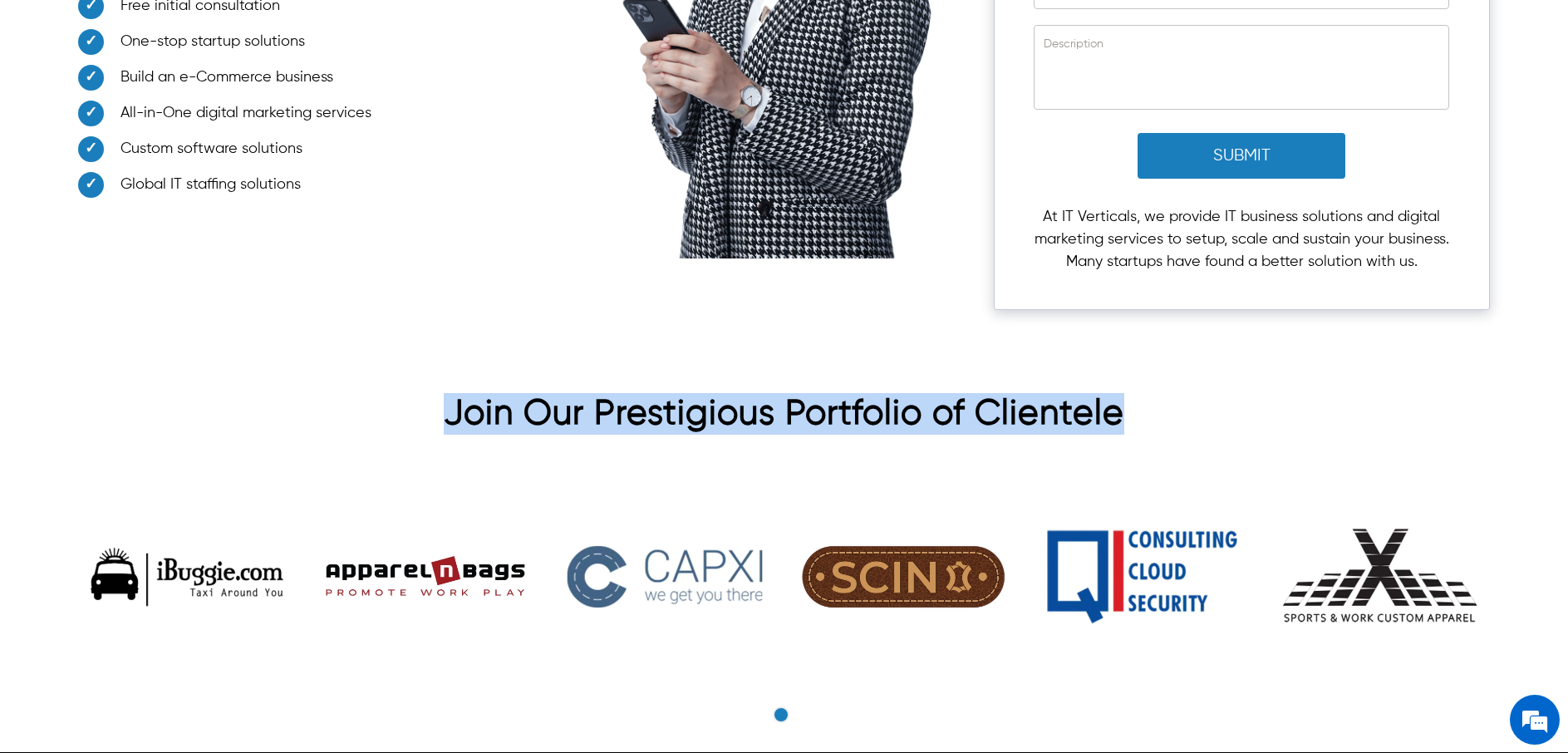
click at [682, 268] on div "**********" at bounding box center [783, 38] width 1411 height 609
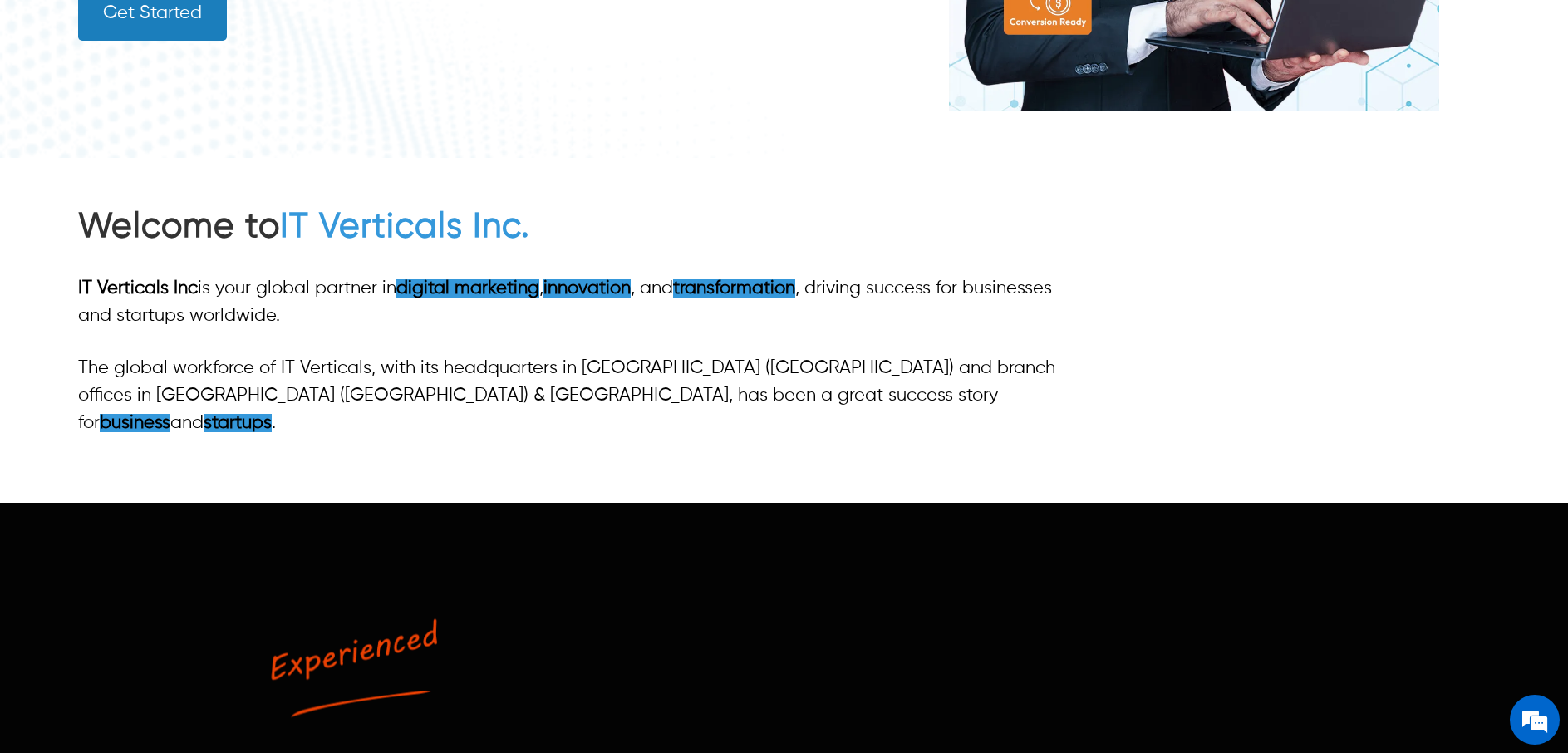
scroll to position [0, 0]
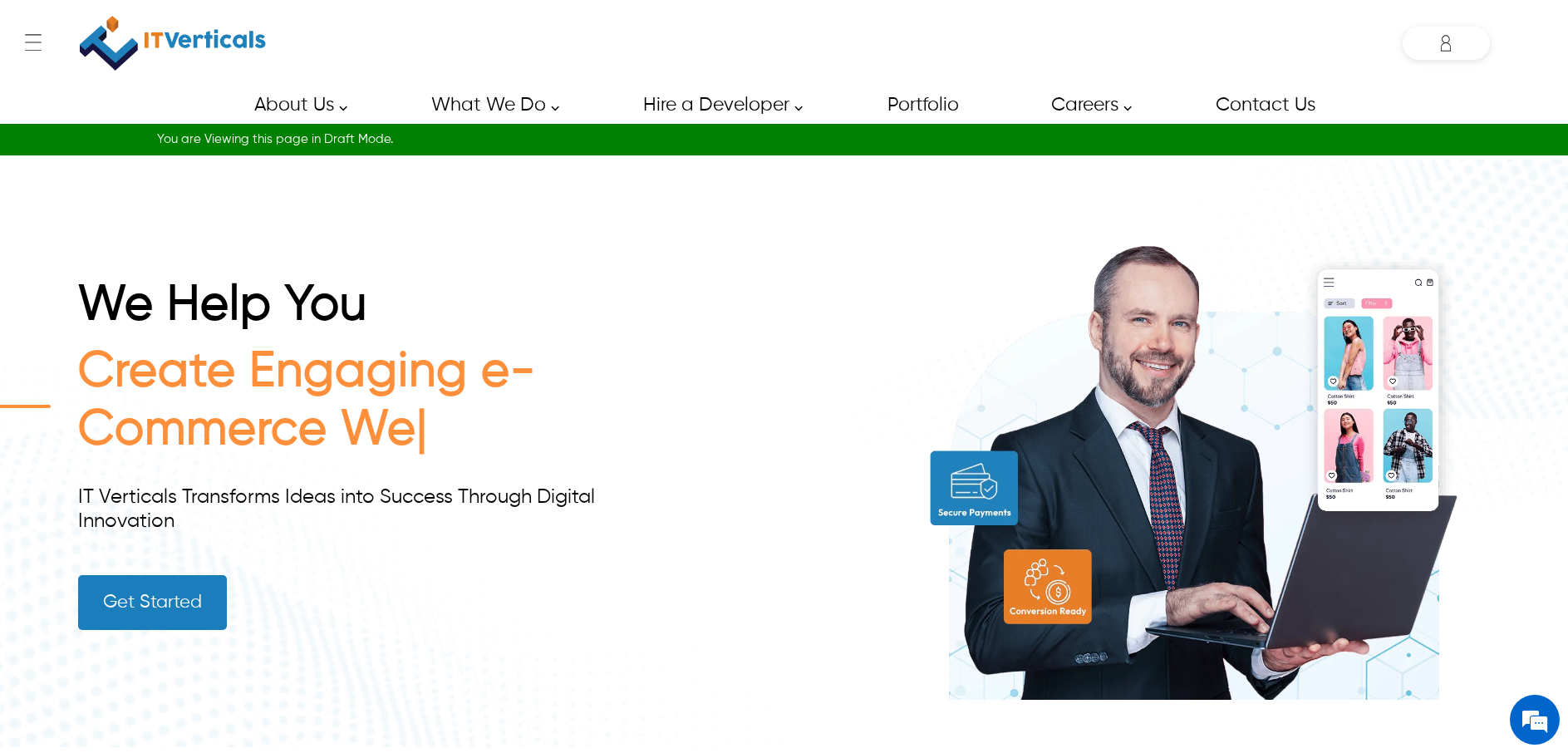
click at [182, 44] on img at bounding box center [172, 43] width 186 height 70
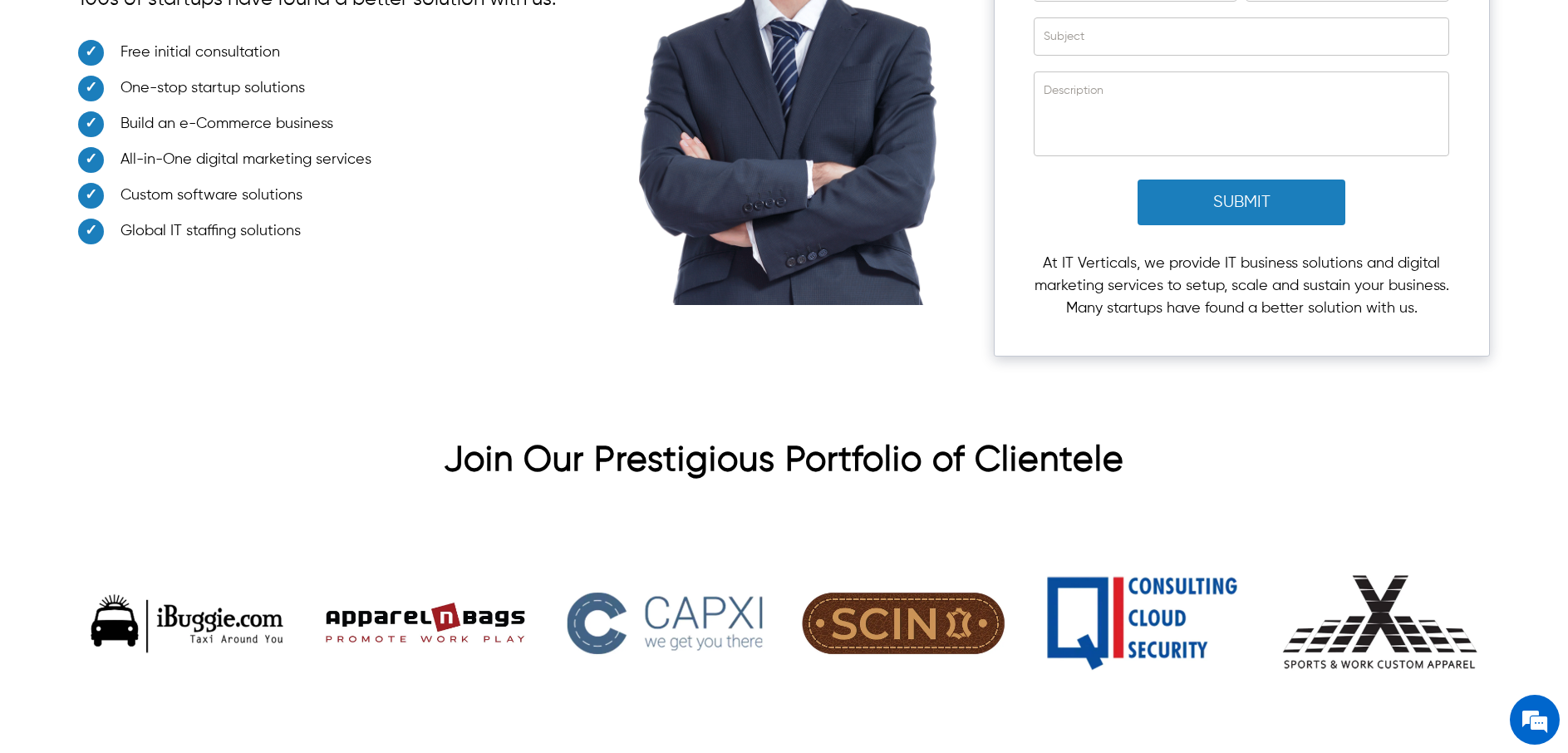
scroll to position [5110, 0]
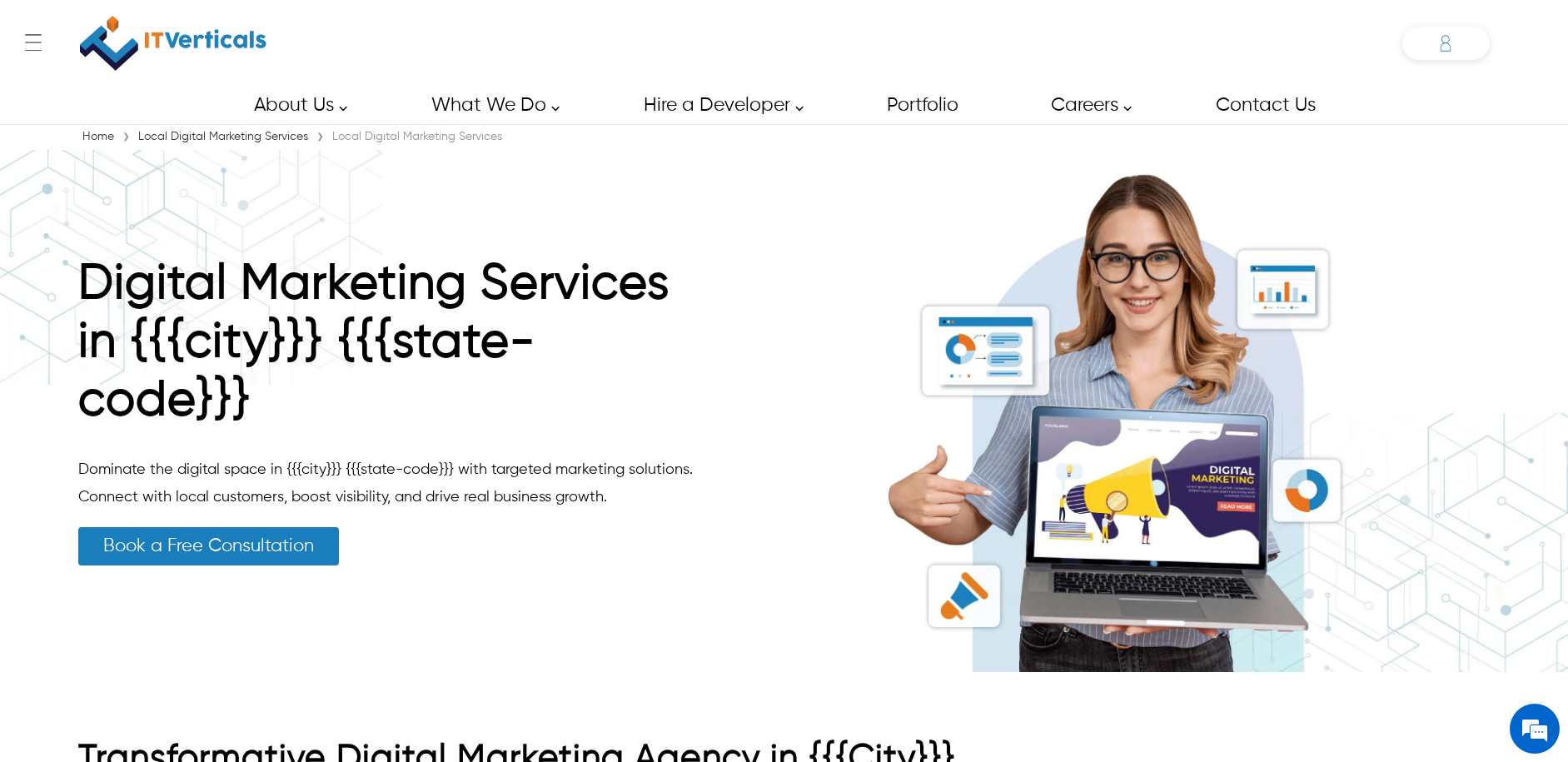
click at [1444, 47] on icon at bounding box center [1445, 43] width 33 height 33
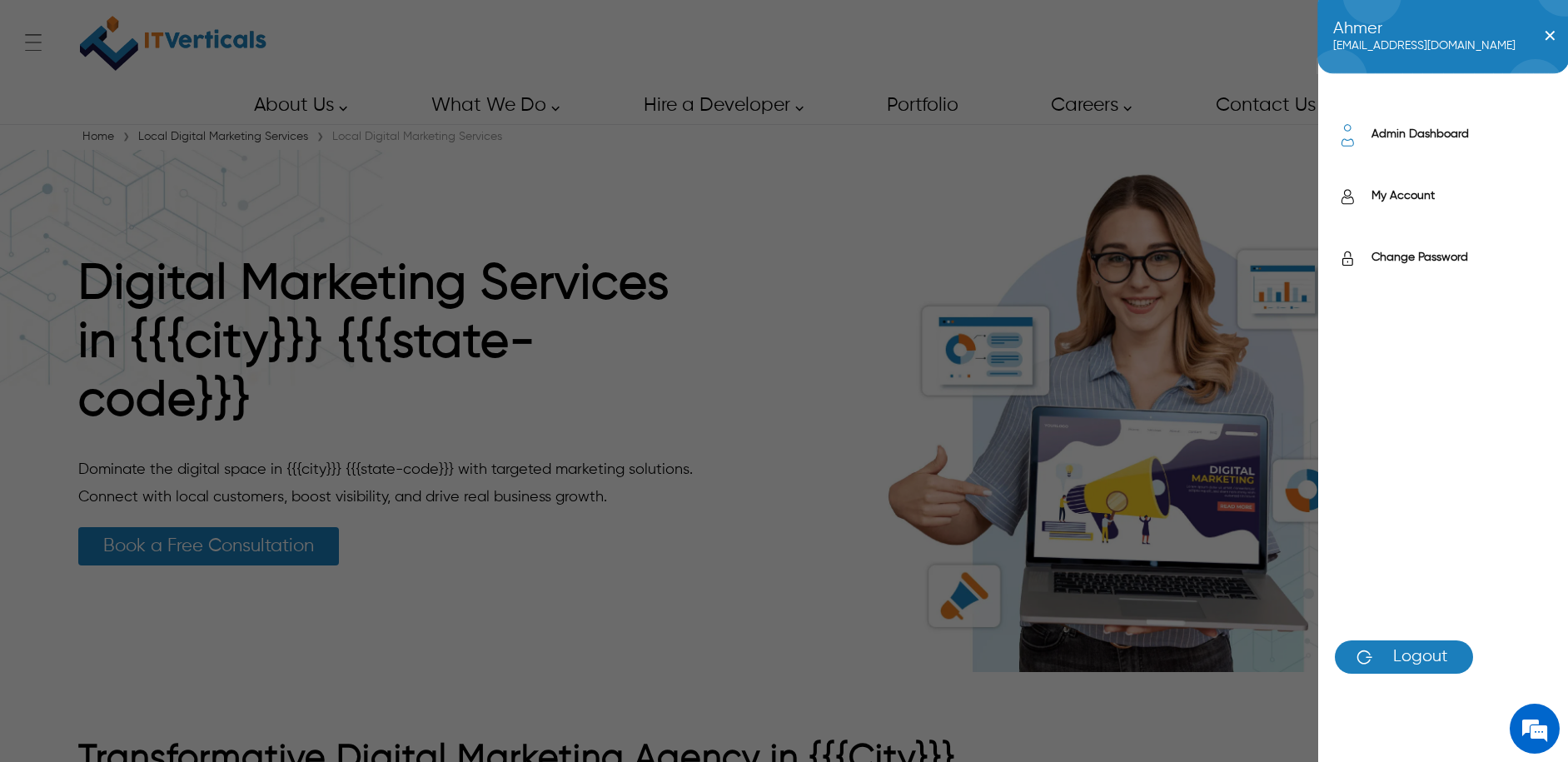
click at [1437, 133] on label "Admin Dashboard" at bounding box center [1461, 134] width 180 height 17
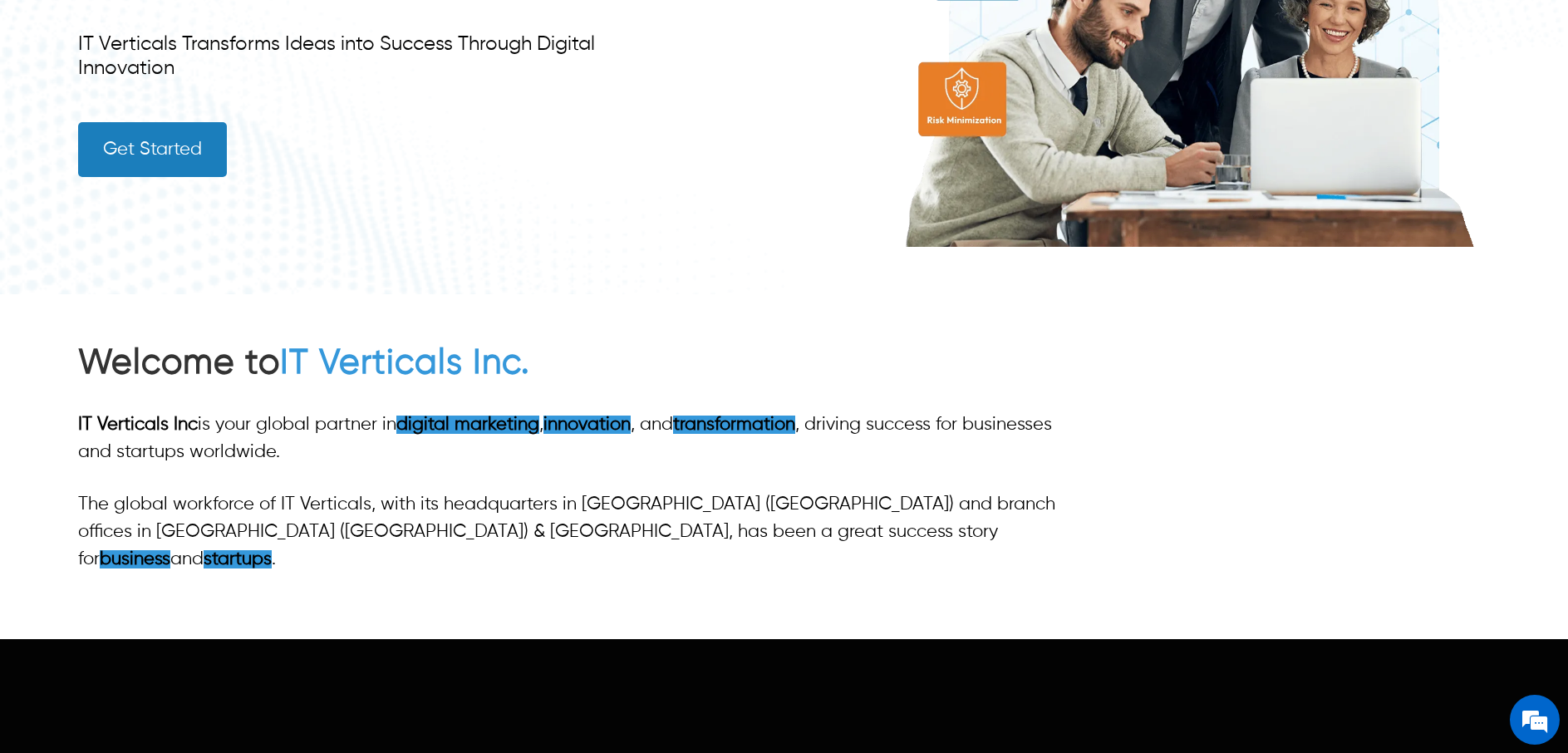
scroll to position [1143, 0]
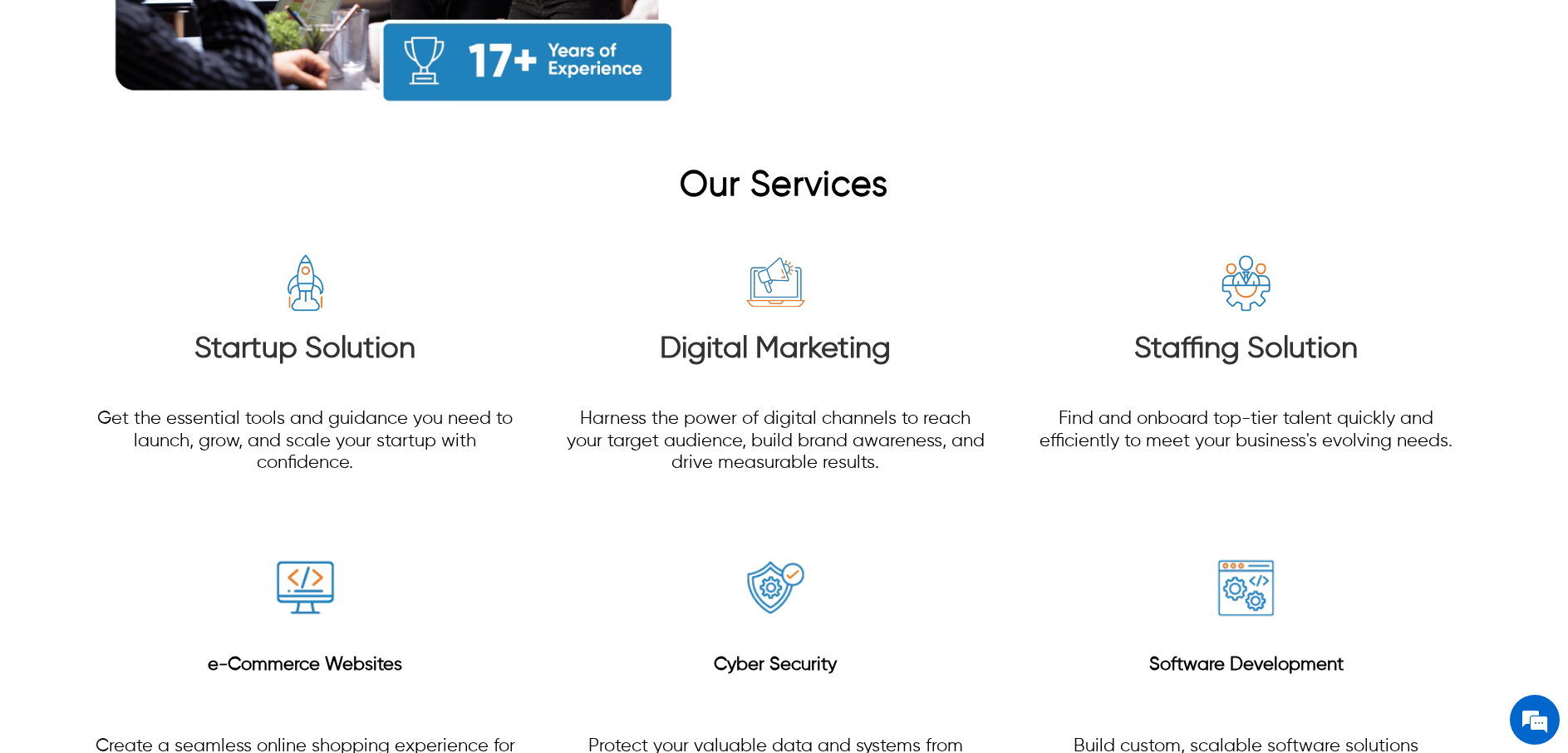
scroll to position [2228, 0]
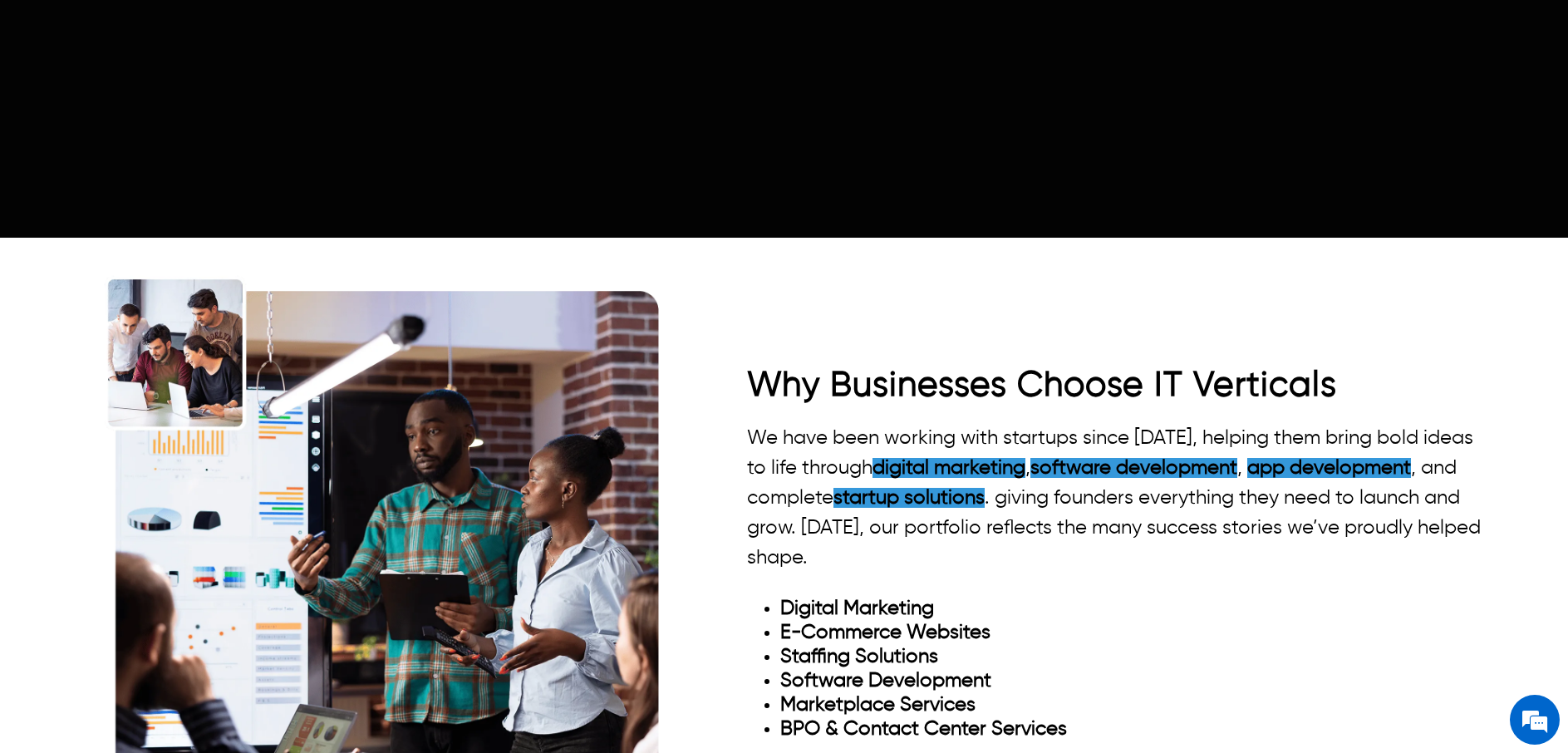
scroll to position [1685, 0]
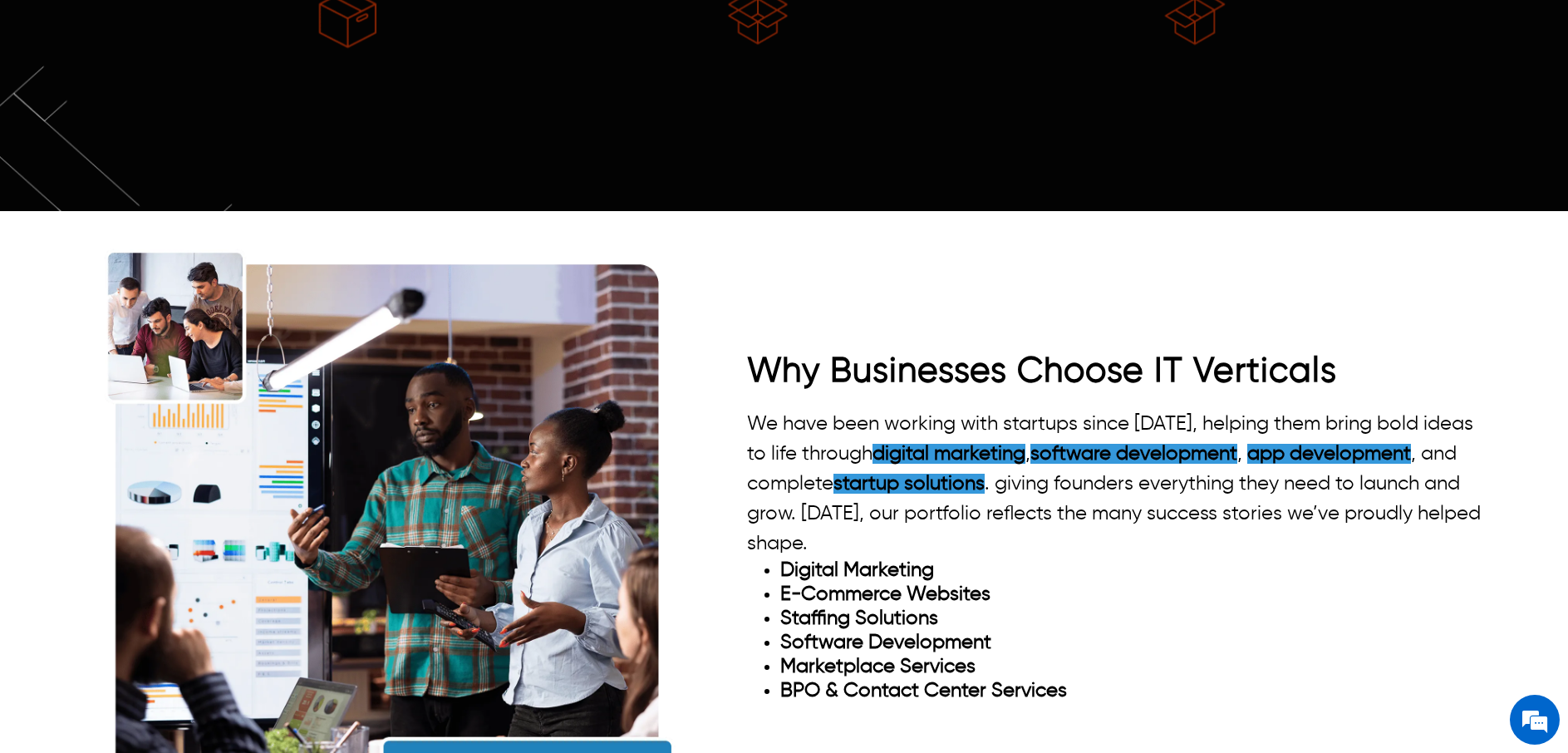
scroll to position [2123, 0]
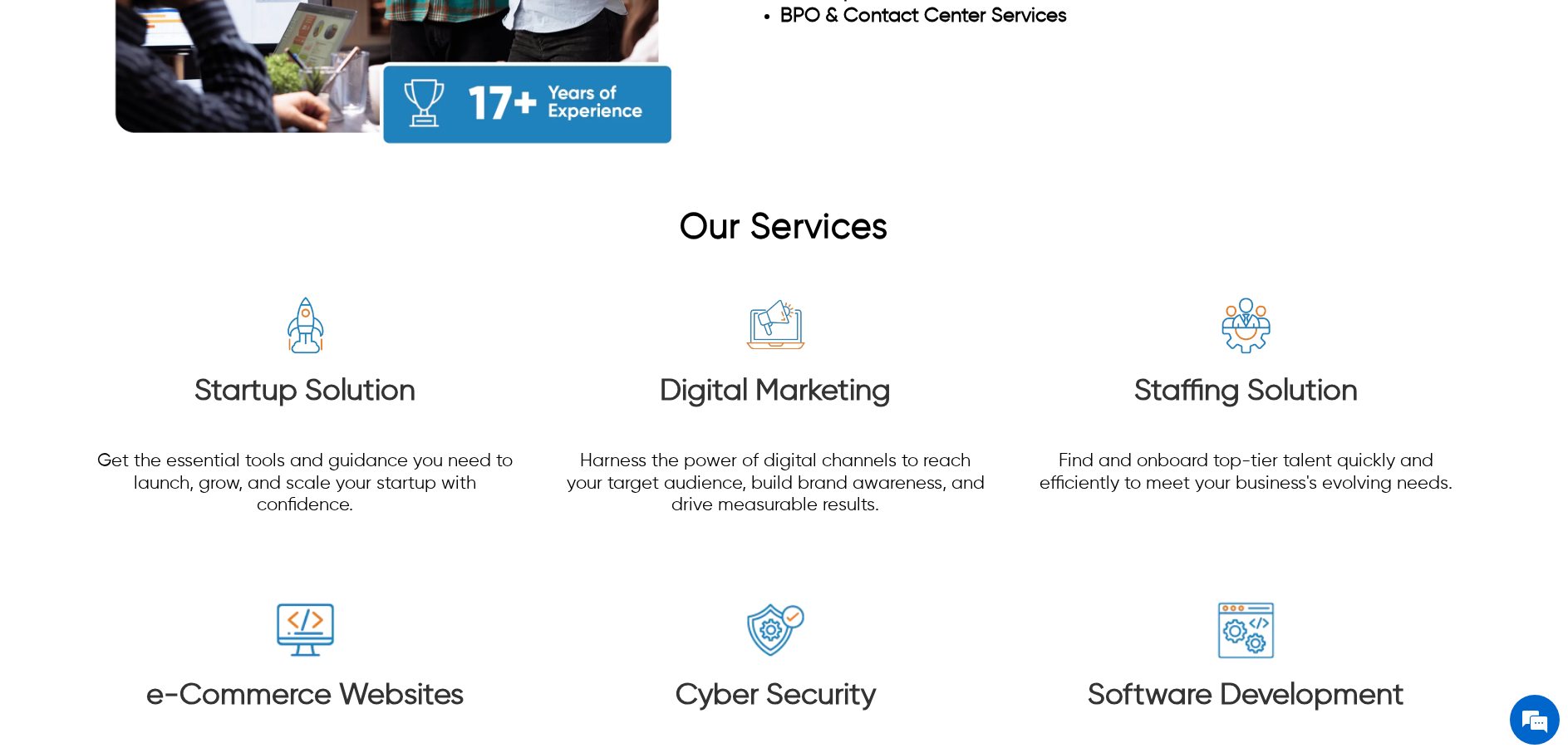
click at [304, 295] on img at bounding box center [305, 326] width 62 height 62
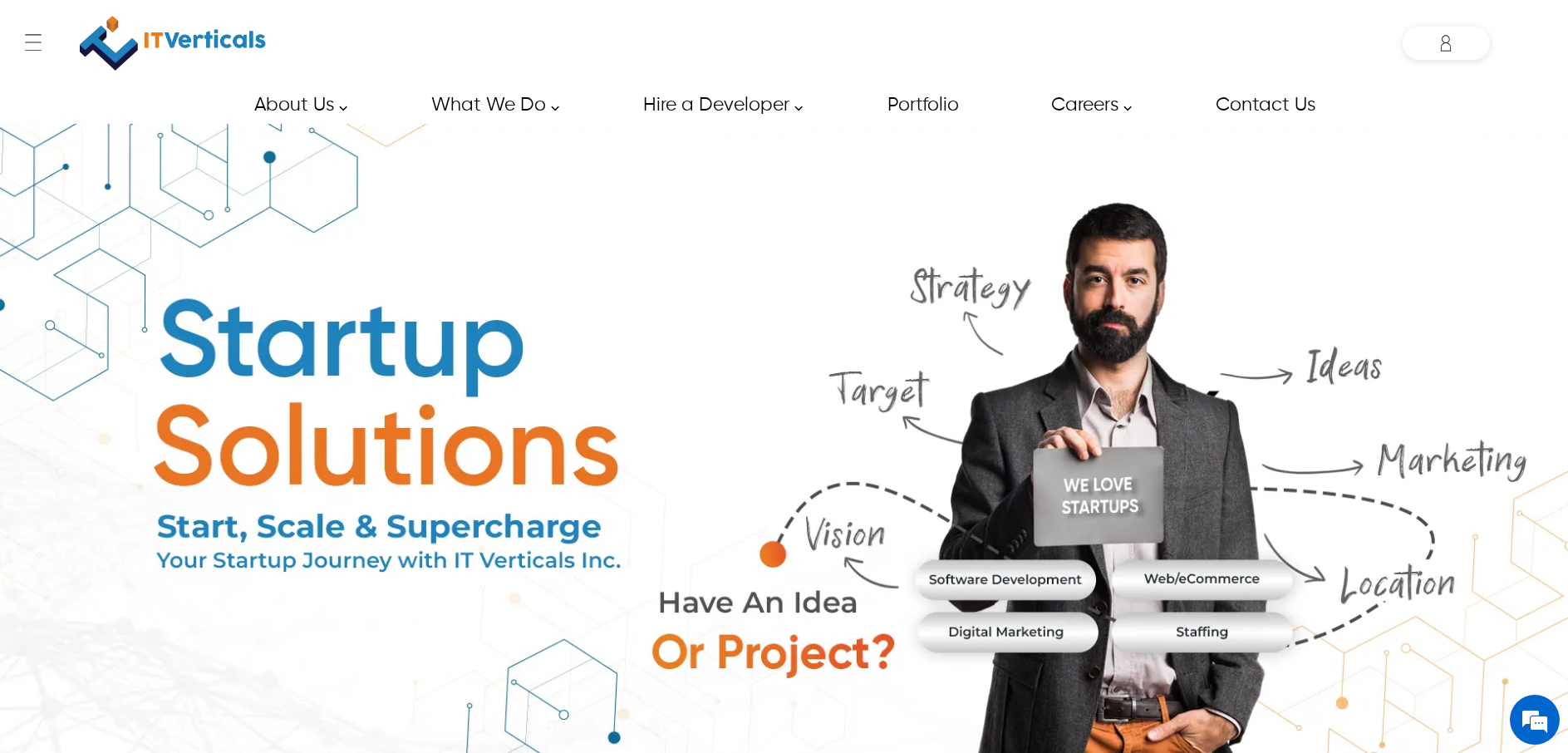
scroll to position [4, 0]
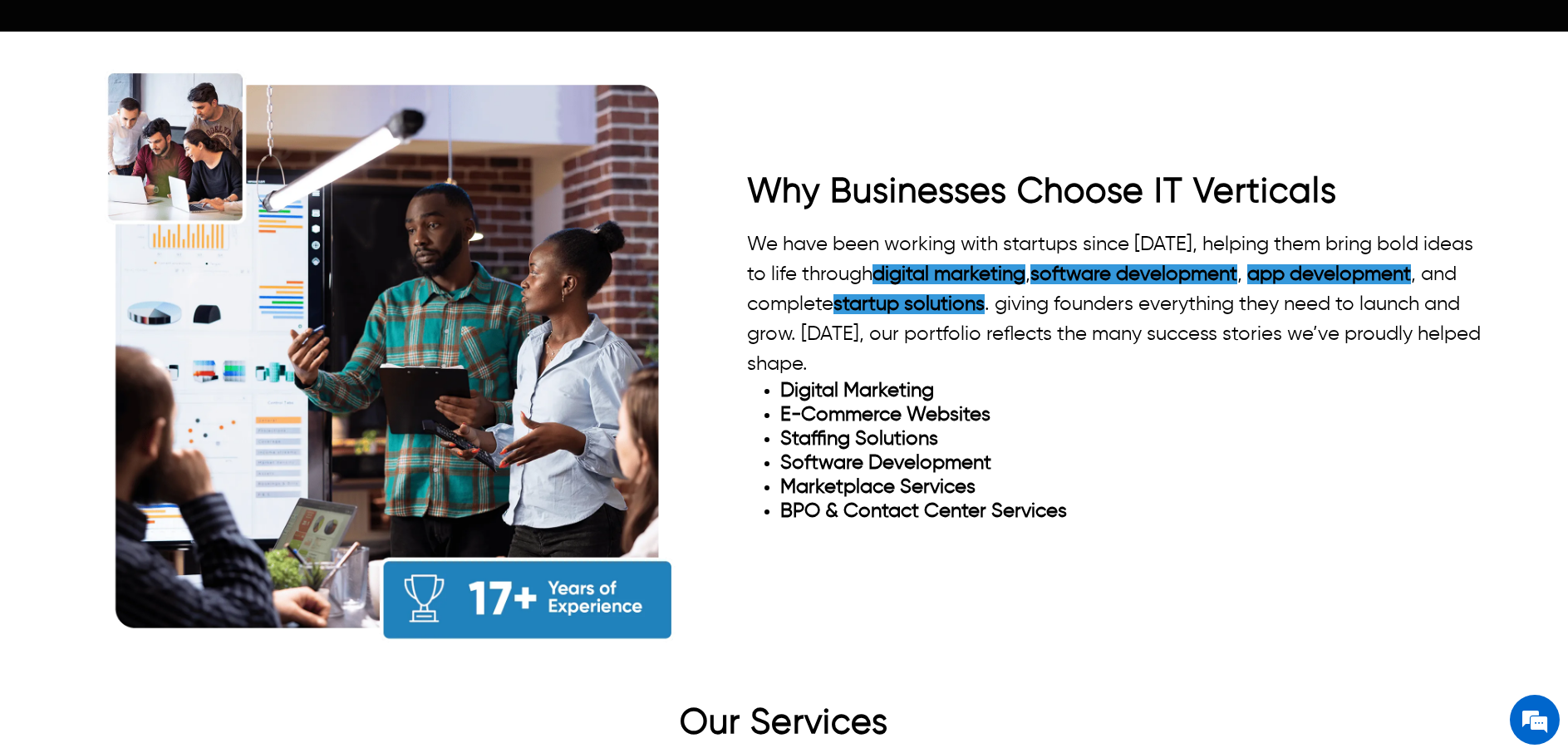
scroll to position [1662, 0]
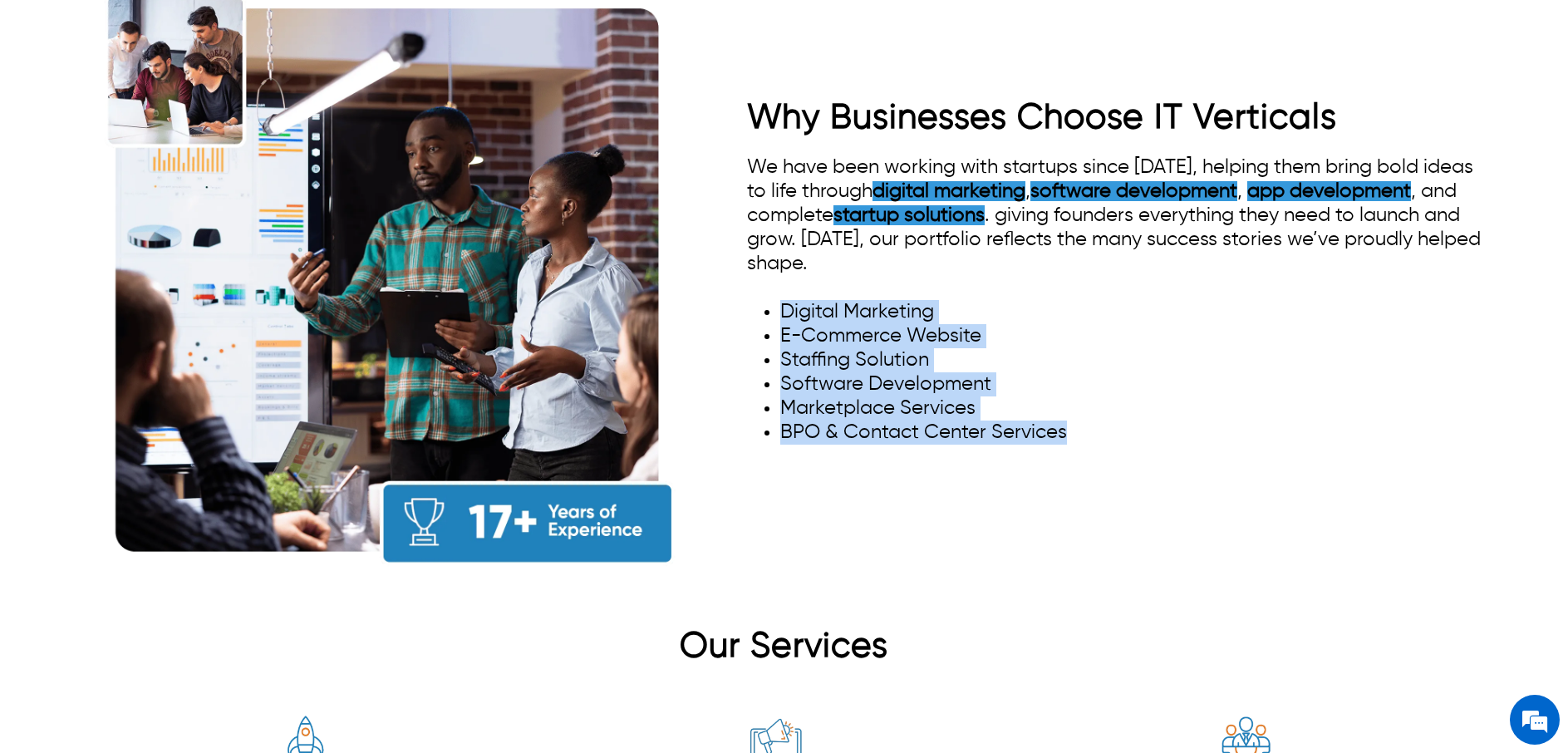
drag, startPoint x: 794, startPoint y: 283, endPoint x: 1073, endPoint y: 394, distance: 300.3
click at [1073, 394] on ul "Digital Marketing E-Commerce Website Staffing Solution Software Development Mar…" at bounding box center [1118, 372] width 742 height 144
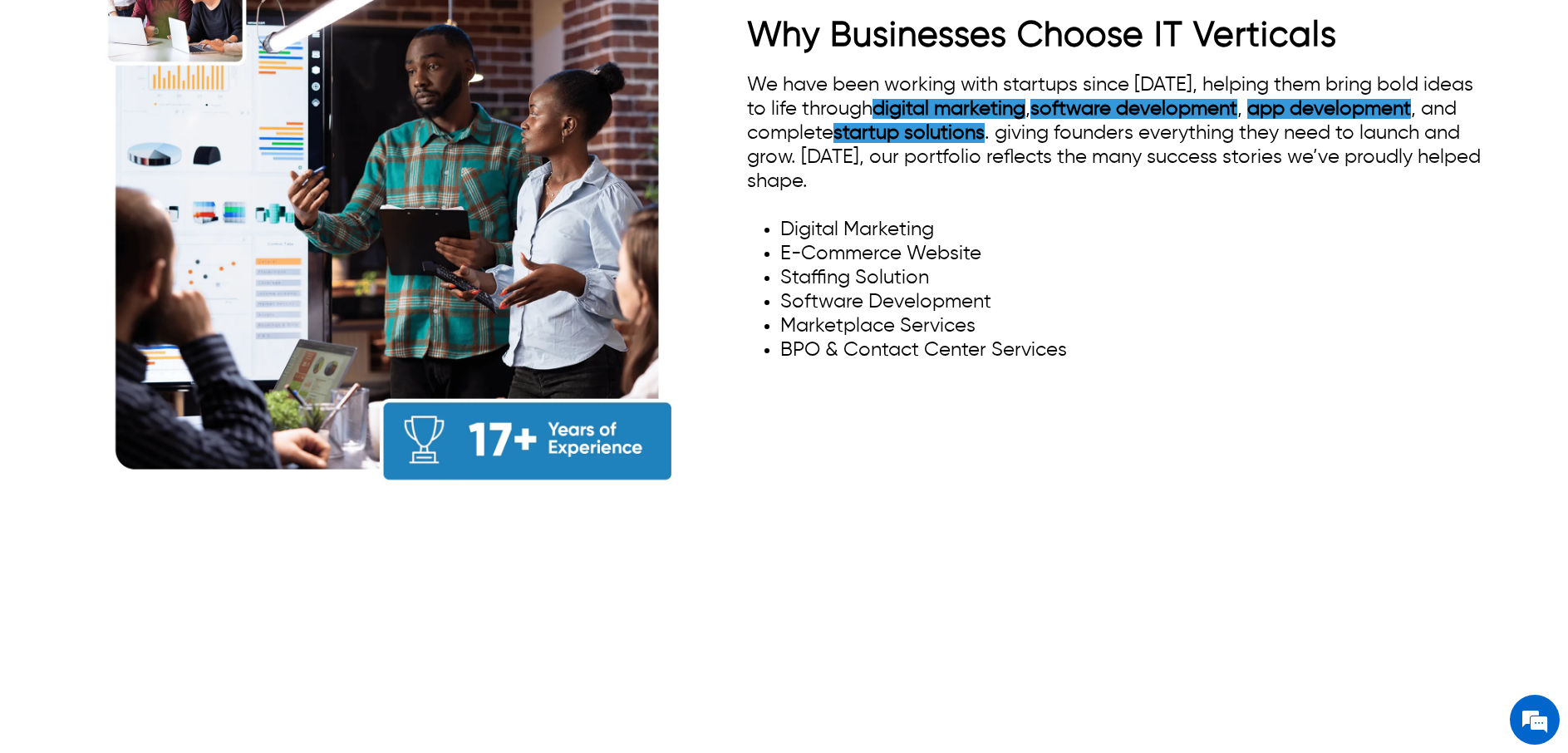
scroll to position [1861, 0]
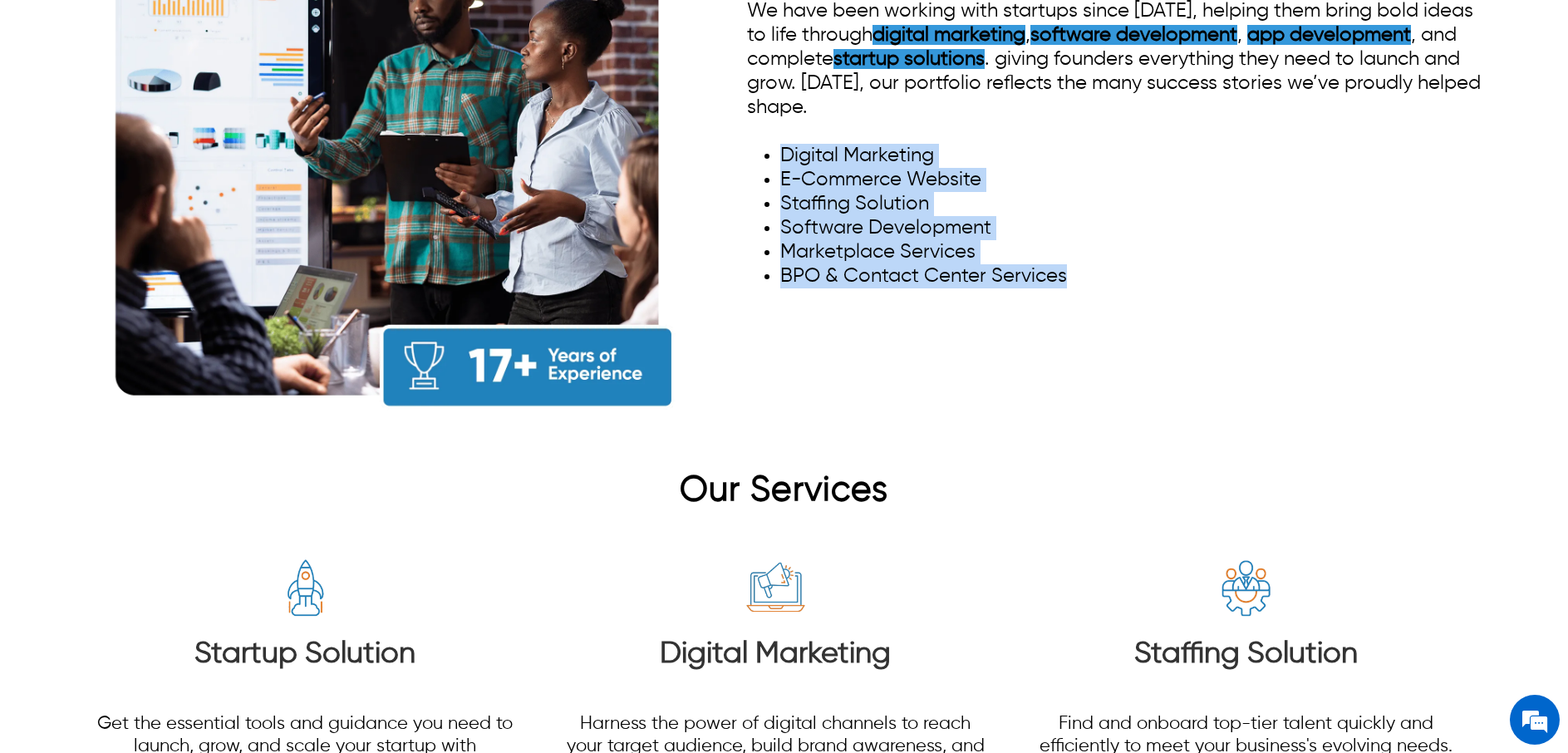
drag, startPoint x: 775, startPoint y: 114, endPoint x: 1066, endPoint y: 241, distance: 317.5
click at [1066, 241] on div "We have been working with startups since [DATE], helping them bring bold ideas …" at bounding box center [1118, 144] width 742 height 289
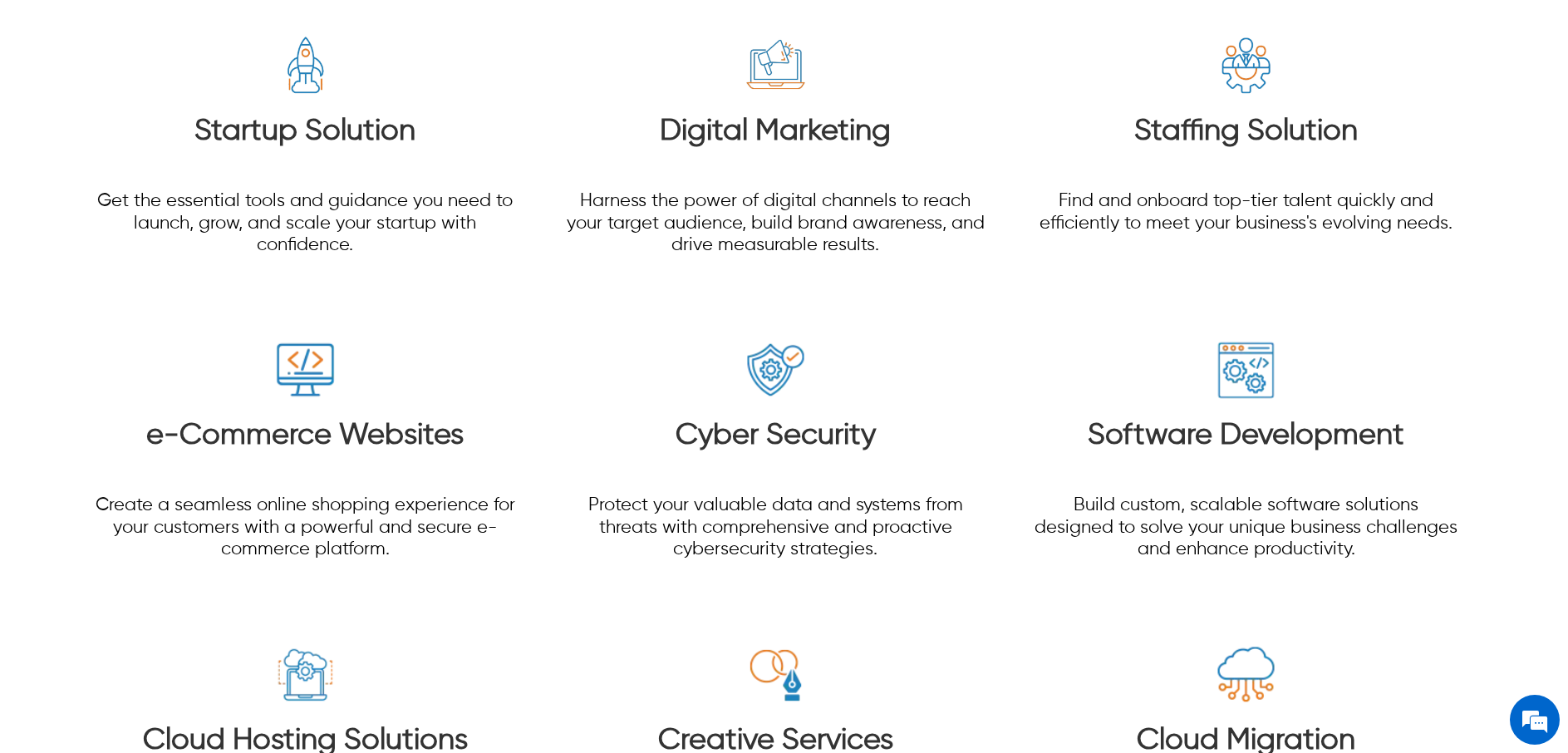
scroll to position [2383, 0]
